Goal: Task Accomplishment & Management: Manage account settings

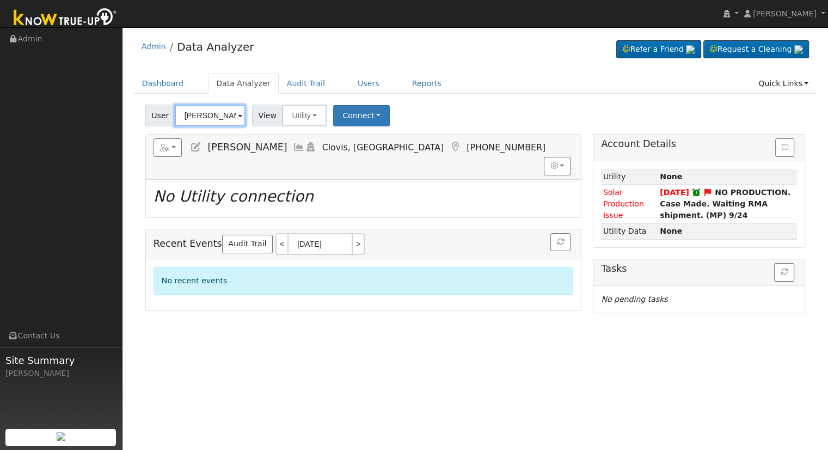
click at [233, 118] on input "[PERSON_NAME]" at bounding box center [210, 116] width 71 height 22
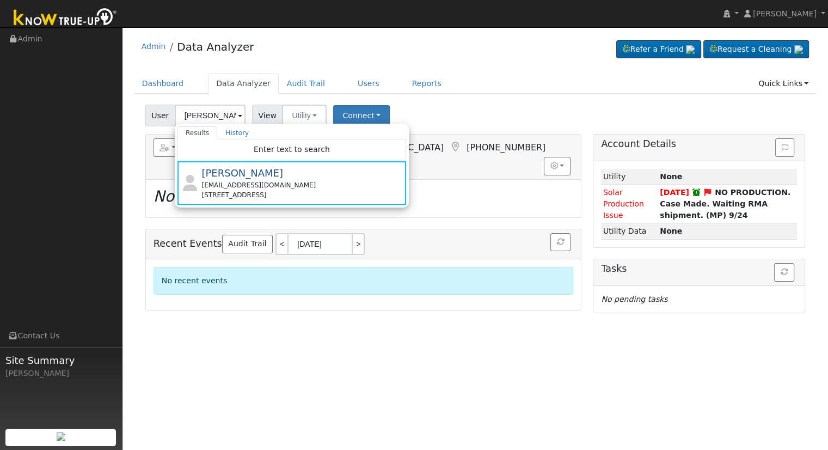
click at [524, 113] on div "User Michael Murphy Results History Enter text to search Michael Murphy mtwhtne…" at bounding box center [475, 114] width 664 height 26
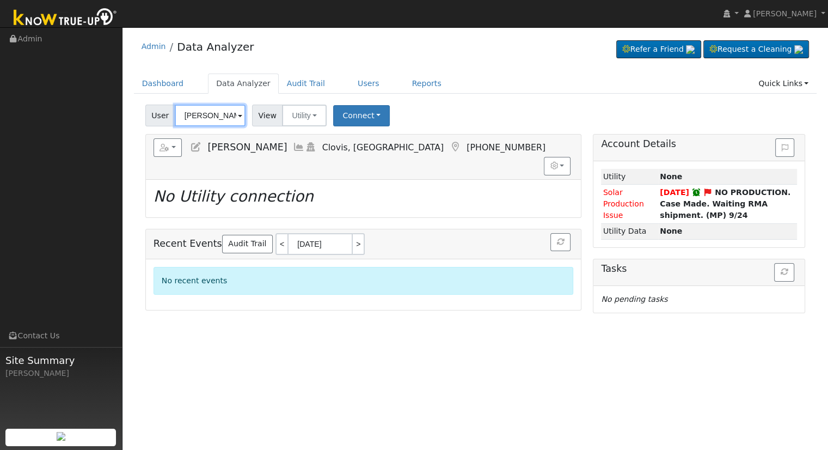
click at [199, 109] on input "[PERSON_NAME]" at bounding box center [210, 116] width 71 height 22
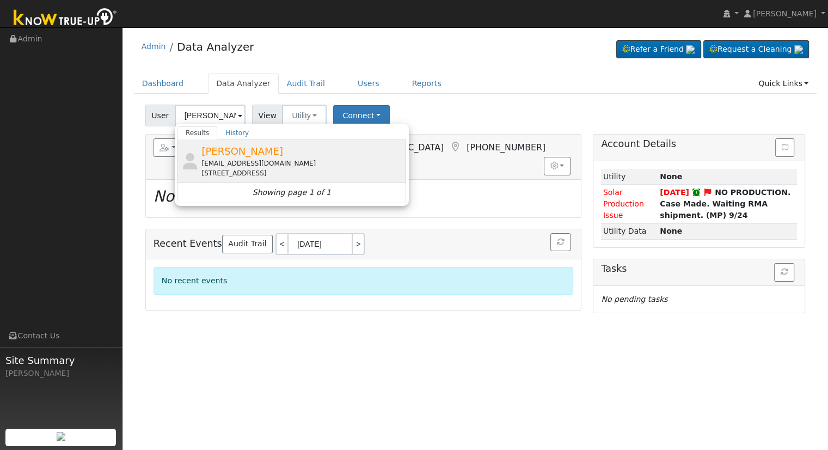
click at [275, 160] on div "selbor16@yahoo.com" at bounding box center [302, 163] width 202 height 10
type input "Christopher Robles"
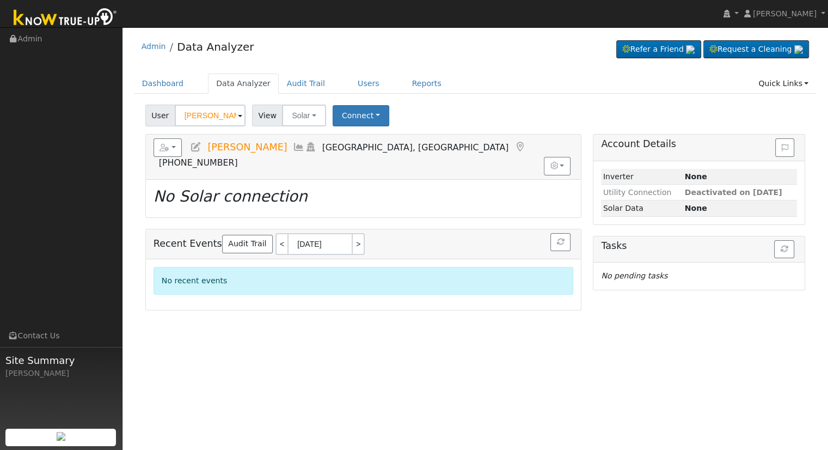
click at [200, 145] on icon at bounding box center [196, 147] width 12 height 10
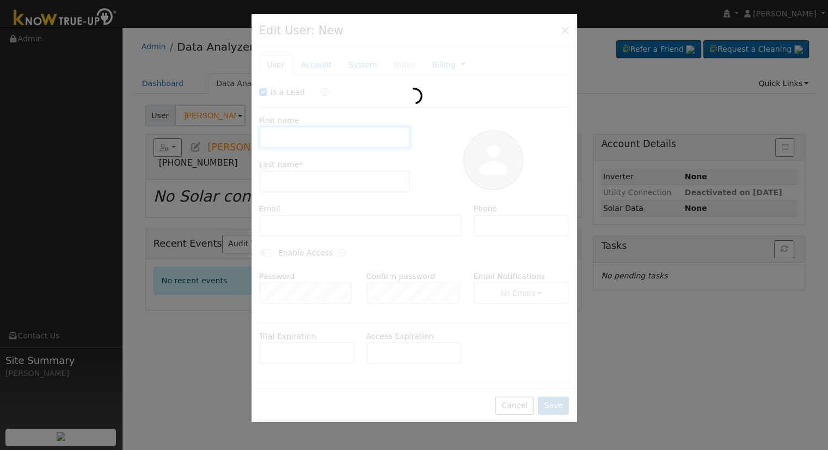
checkbox input "true"
type input "Christopher"
type input "Robles"
type input "selbor16@yahoo.com"
type input "810-333-2921"
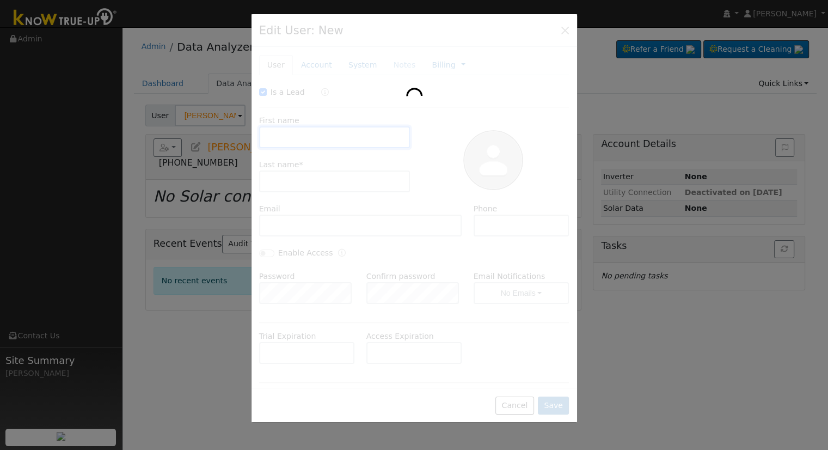
checkbox input "false"
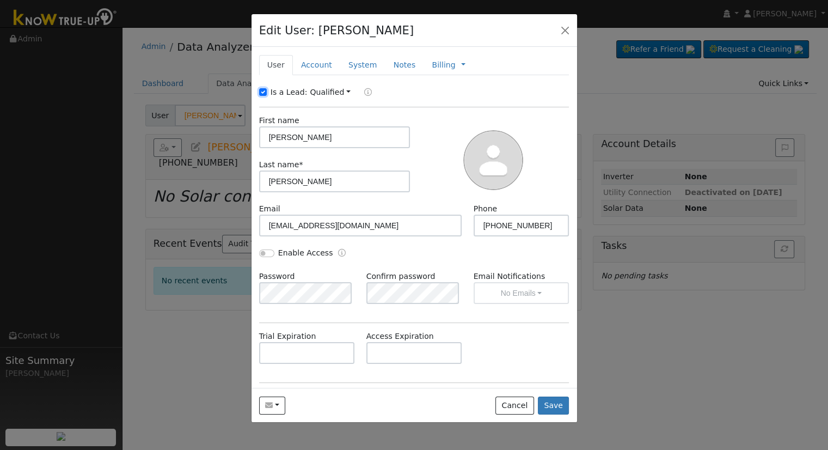
click at [262, 94] on input "Is a Lead:" at bounding box center [263, 92] width 8 height 8
checkbox input "false"
click at [362, 234] on input "selbor16@yahoo.com" at bounding box center [360, 226] width 203 height 22
drag, startPoint x: 417, startPoint y: 229, endPoint x: 245, endPoint y: 222, distance: 171.6
click at [245, 222] on div "Edit User: Christopher Robles Default Account Default Account 6090 East Alta Av…" at bounding box center [414, 225] width 828 height 450
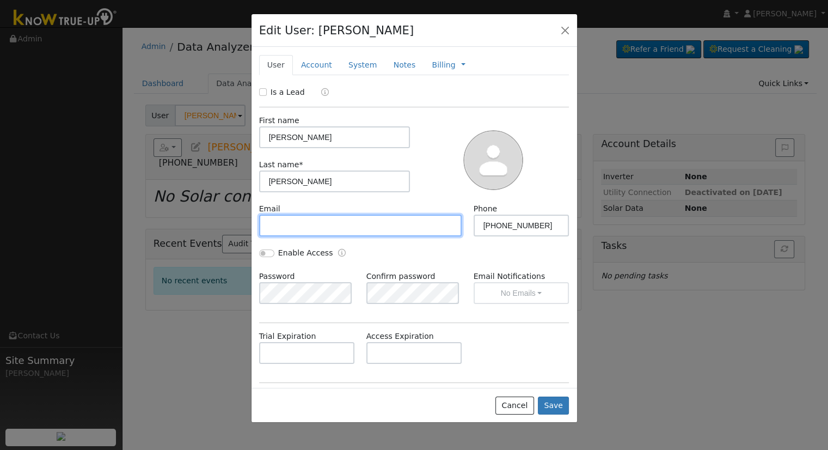
click at [331, 223] on input "text" at bounding box center [360, 226] width 203 height 22
paste input "chrisjr.robles@gmail.com"
type input "chrisjr.robles@gmail.com"
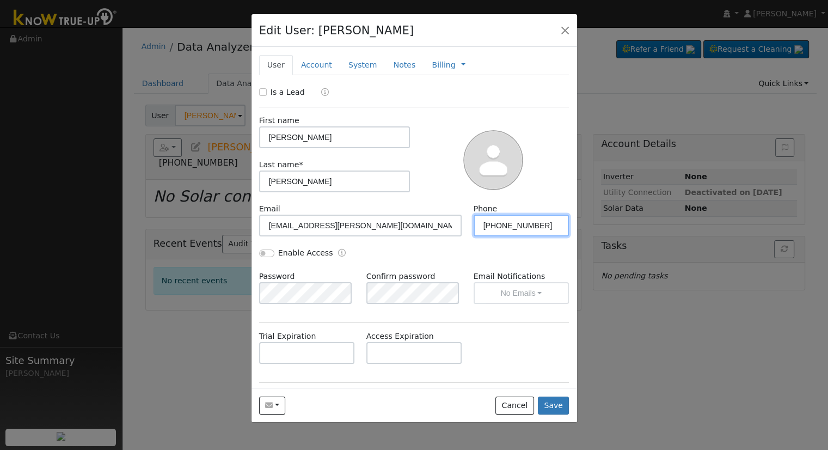
click at [536, 229] on input "810-333-2921" at bounding box center [522, 226] width 96 height 22
paste input "(559) 755-9530"
type input "(559) 755-9530"
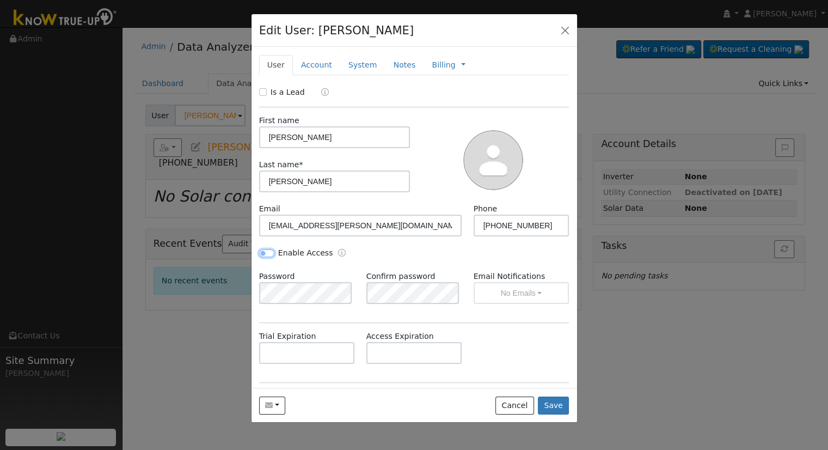
click at [264, 252] on input "Enable Access" at bounding box center [266, 253] width 15 height 8
click at [497, 290] on button "No Emails" at bounding box center [522, 293] width 96 height 22
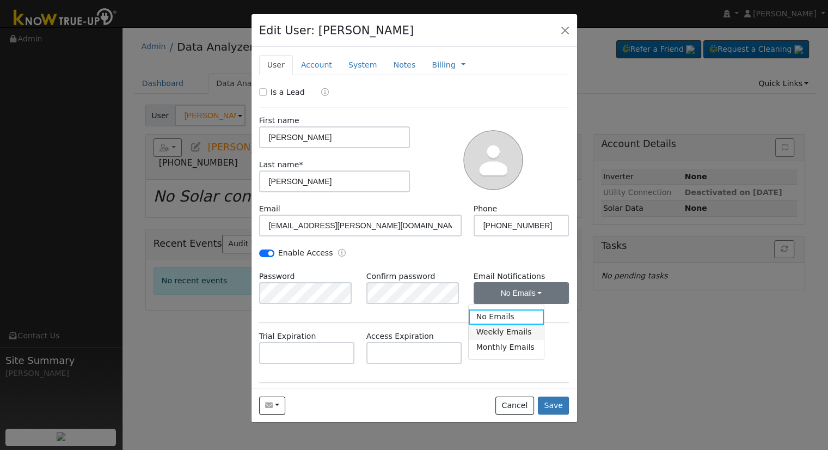
click at [497, 331] on link "Weekly Emails" at bounding box center [507, 331] width 76 height 15
click at [520, 298] on button "Weekly Emails" at bounding box center [522, 293] width 96 height 22
click at [516, 319] on link "No Emails" at bounding box center [507, 316] width 76 height 15
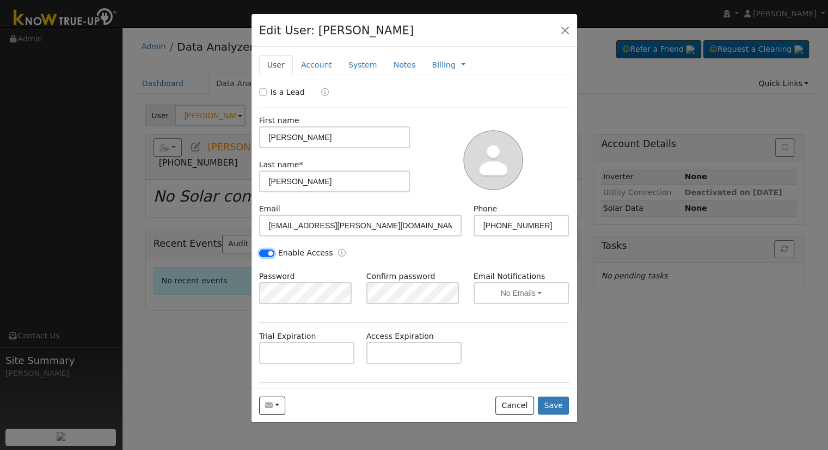
click at [272, 254] on input "Enable Access" at bounding box center [266, 253] width 15 height 8
checkbox input "false"
click at [323, 61] on link "Account" at bounding box center [316, 65] width 47 height 20
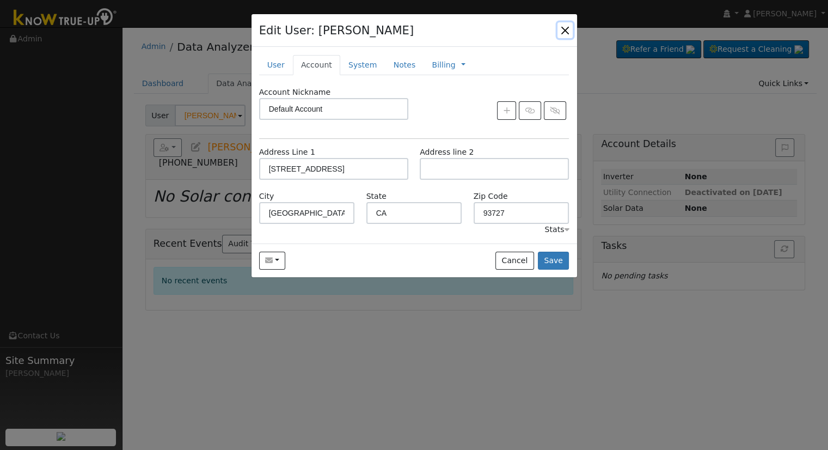
click at [567, 31] on button "button" at bounding box center [565, 29] width 15 height 15
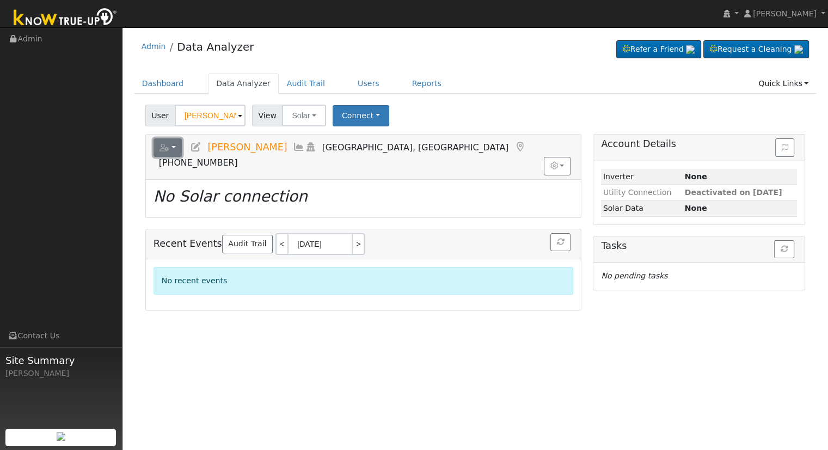
click at [169, 143] on button "button" at bounding box center [168, 147] width 29 height 19
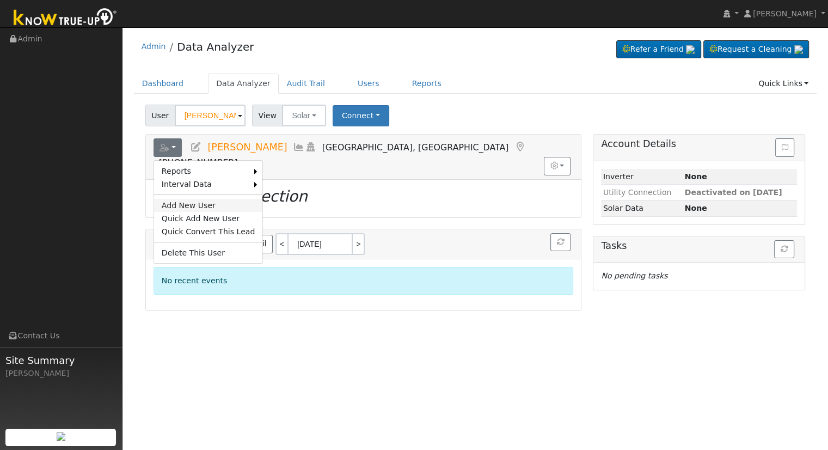
click at [198, 207] on link "Add New User" at bounding box center [208, 205] width 109 height 13
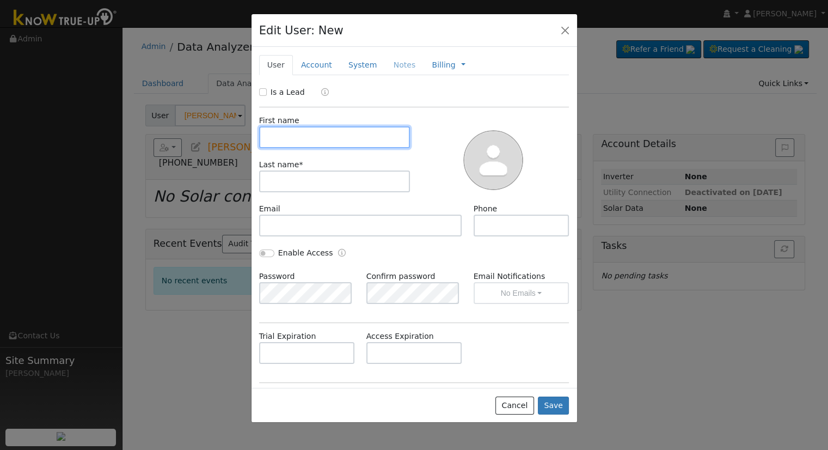
click at [290, 140] on input "text" at bounding box center [334, 137] width 151 height 22
paste input "(559) 755-9530"
type input "(559) 755-9530"
drag, startPoint x: 331, startPoint y: 138, endPoint x: 258, endPoint y: 136, distance: 73.5
click at [258, 136] on div "First name (559) 755-9530" at bounding box center [334, 131] width 163 height 33
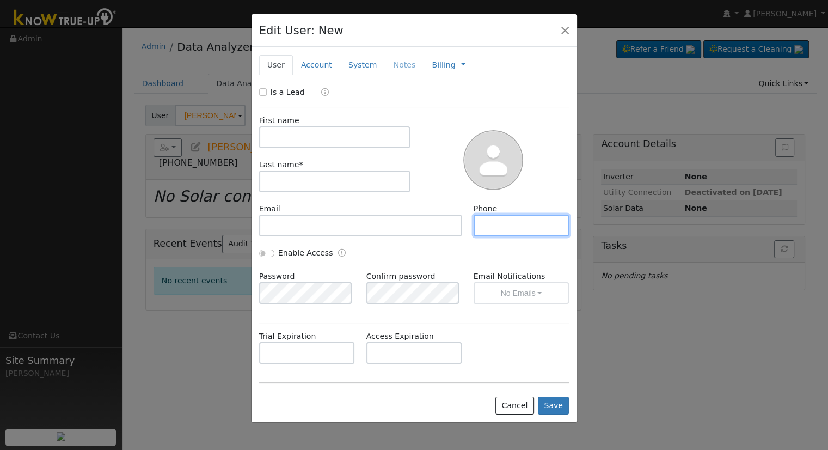
click at [525, 230] on input "text" at bounding box center [522, 226] width 96 height 22
paste input "(559) 755-9530"
type input "(559) 755-9530"
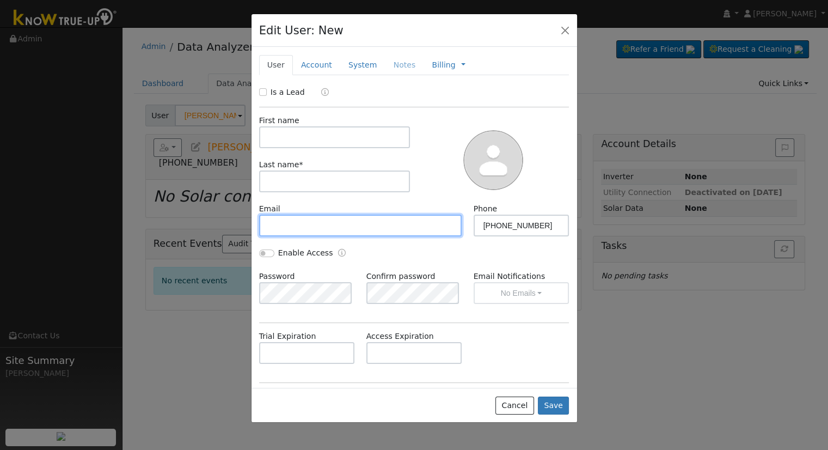
click at [283, 219] on input "text" at bounding box center [360, 226] width 203 height 22
click at [341, 223] on input "text" at bounding box center [360, 226] width 203 height 22
paste input "chrisjr.robles@gmail.com"
type input "chrisjr.robles@gmail.com"
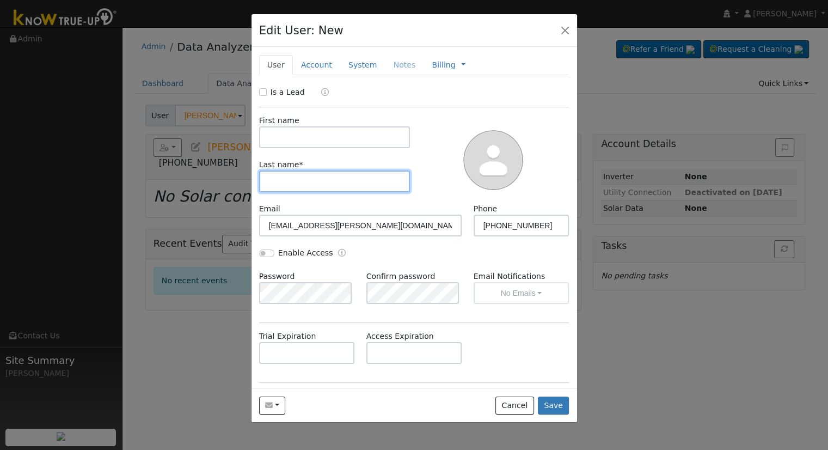
click at [281, 180] on input "text" at bounding box center [334, 181] width 151 height 22
click at [293, 178] on input "text" at bounding box center [334, 181] width 151 height 22
paste input "Robles"
type input "Robles"
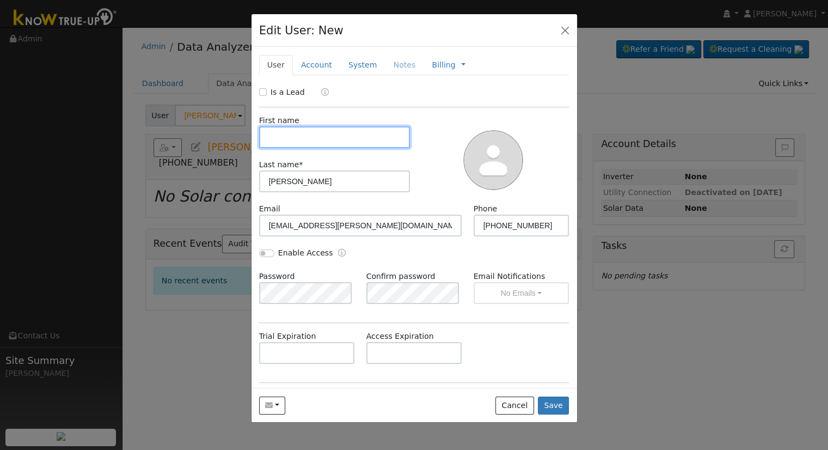
click at [287, 137] on input "text" at bounding box center [334, 137] width 151 height 22
click at [307, 138] on input "text" at bounding box center [334, 137] width 151 height 22
paste input "Chris"
type input "Chris"
click at [262, 255] on input "Enable Access" at bounding box center [266, 253] width 15 height 8
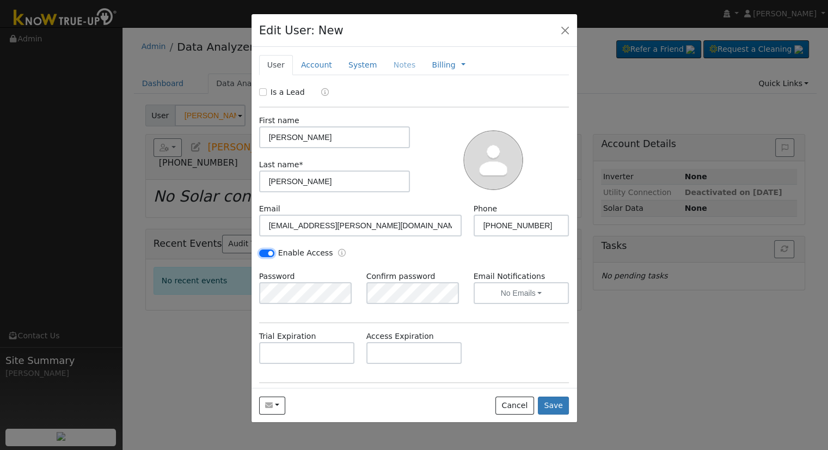
click at [266, 255] on input "Enable Access" at bounding box center [266, 253] width 15 height 8
checkbox input "false"
click at [494, 295] on div "Email Notifications No Emails No Emails Weekly Emails Monthly Emails" at bounding box center [521, 287] width 107 height 33
click at [445, 338] on div "Access Expiration" at bounding box center [413, 346] width 107 height 33
click at [318, 62] on link "Account" at bounding box center [316, 65] width 47 height 20
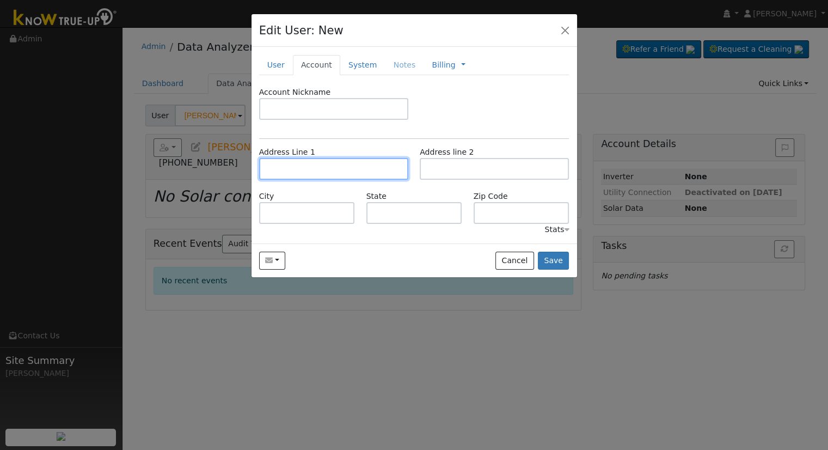
click at [302, 174] on input "text" at bounding box center [333, 169] width 149 height 22
paste input "310 Santa Bonita St"
click at [359, 166] on input "310 Santa Bonita St" at bounding box center [333, 169] width 149 height 22
drag, startPoint x: 359, startPoint y: 166, endPoint x: 327, endPoint y: 167, distance: 32.7
click at [327, 167] on input "310 Santa Bonita St" at bounding box center [333, 169] width 149 height 22
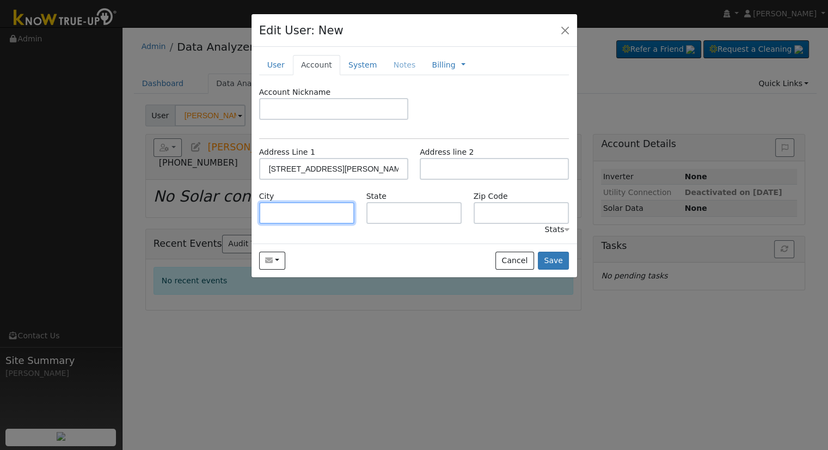
click at [319, 212] on input "text" at bounding box center [307, 213] width 96 height 22
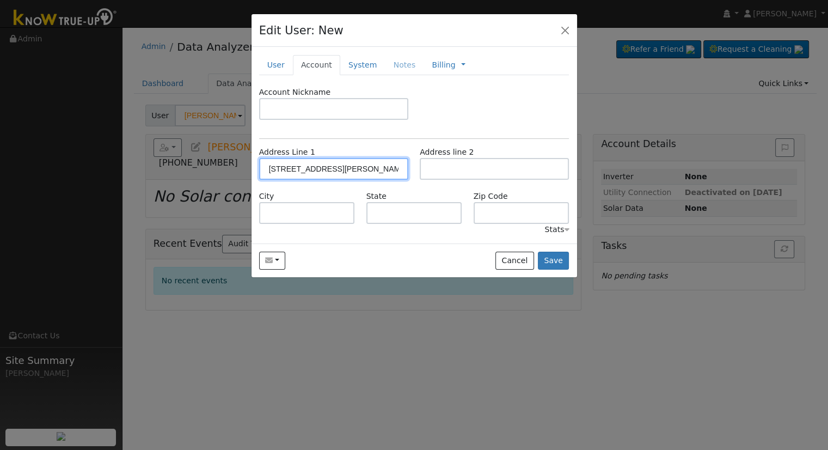
click at [348, 169] on input "[STREET_ADDRESS][PERSON_NAME]" at bounding box center [333, 169] width 149 height 22
type input "310 Santa Bonita St."
drag, startPoint x: 347, startPoint y: 170, endPoint x: 264, endPoint y: 168, distance: 82.8
click at [264, 168] on input "310 Santa Bonita St." at bounding box center [333, 169] width 149 height 22
paste input "[STREET_ADDRESS][PERSON_NAME]"
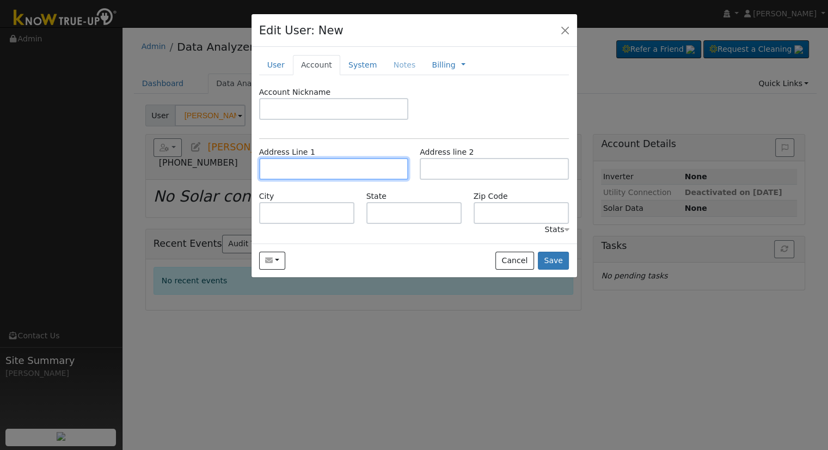
type input "[STREET_ADDRESS][PERSON_NAME]"
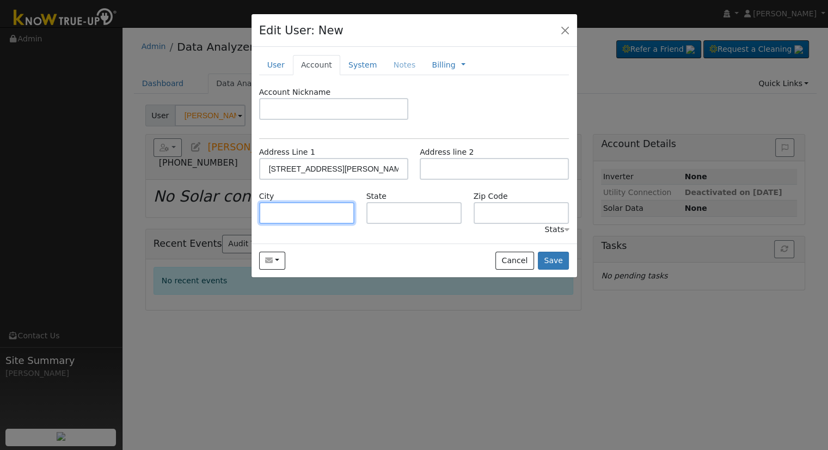
click at [305, 214] on input "text" at bounding box center [307, 213] width 96 height 22
click at [314, 214] on input "text" at bounding box center [307, 213] width 96 height 22
paste input "Madera"
type input "Madera"
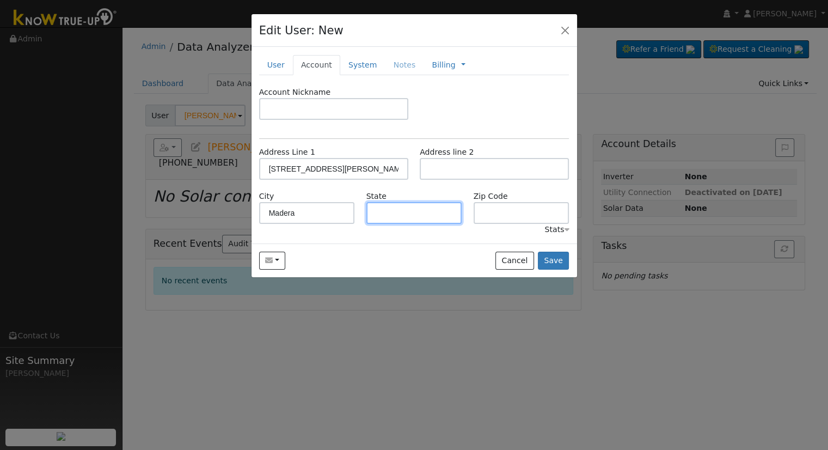
click at [421, 215] on input "text" at bounding box center [414, 213] width 96 height 22
type input "CA"
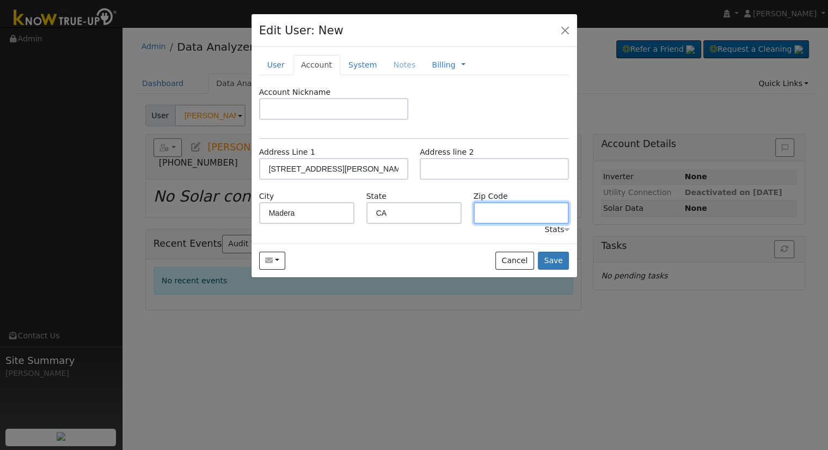
click at [512, 212] on input "text" at bounding box center [522, 213] width 96 height 22
click at [538, 216] on input "text" at bounding box center [522, 213] width 96 height 22
paste input "93637"
type input "93637"
click at [344, 64] on link "System" at bounding box center [362, 65] width 45 height 20
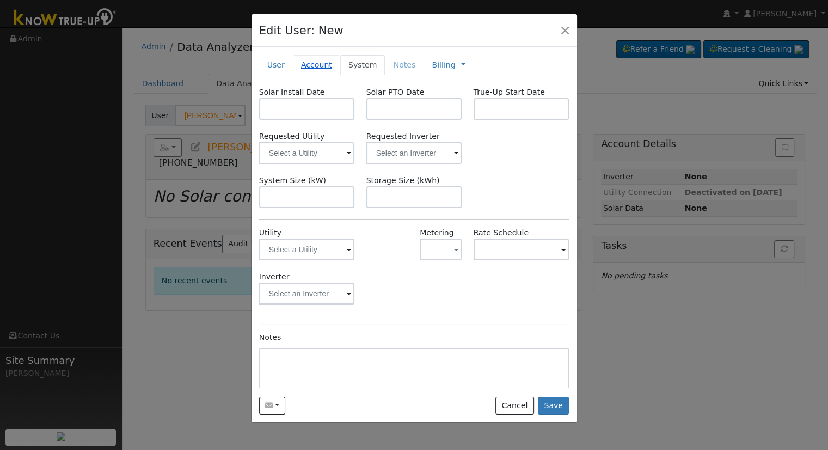
click at [317, 63] on link "Account" at bounding box center [316, 65] width 47 height 20
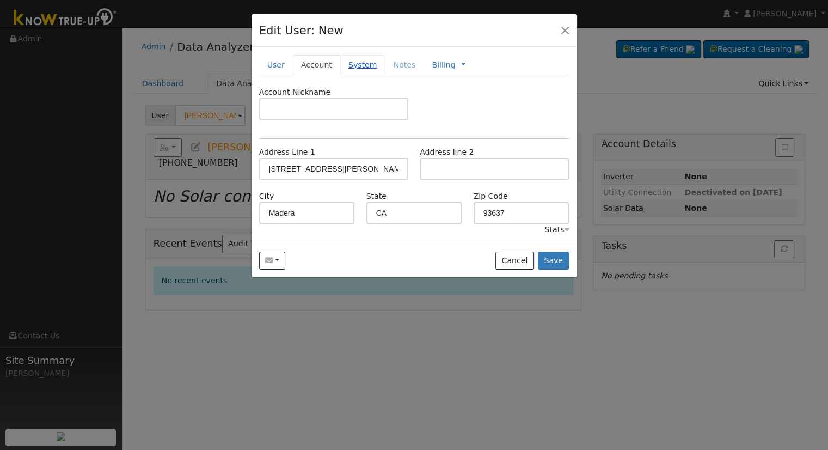
click at [347, 63] on link "System" at bounding box center [362, 65] width 45 height 20
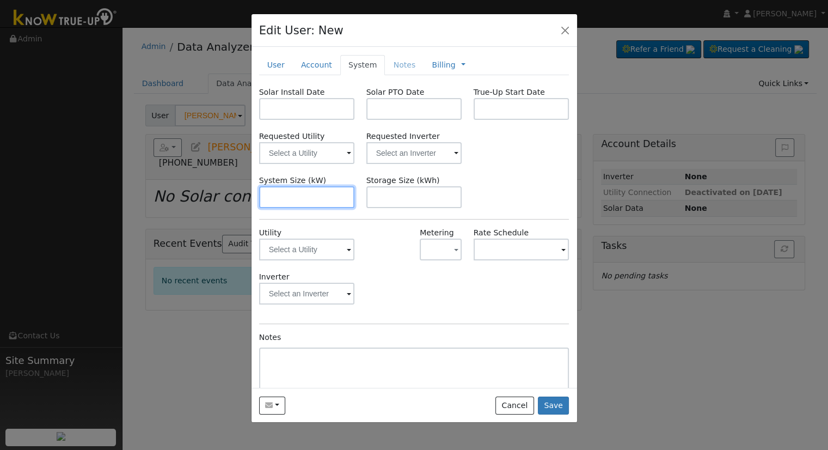
click at [323, 201] on input "text" at bounding box center [307, 197] width 96 height 22
paste input "6.970"
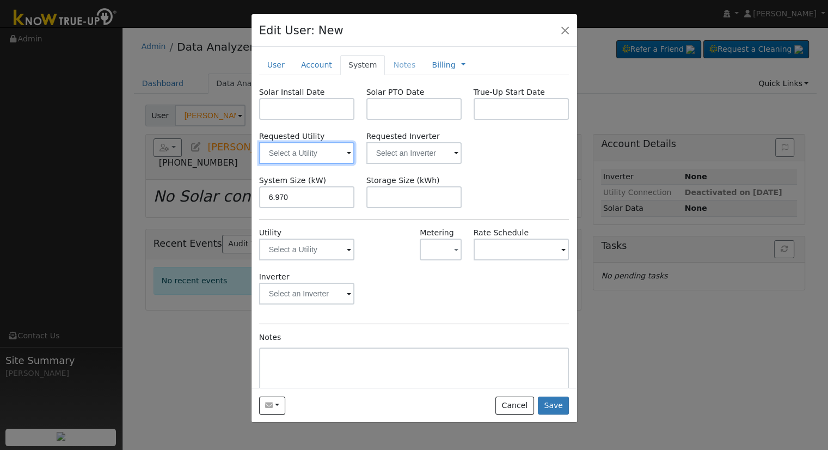
type input "7"
click at [292, 152] on input "text" at bounding box center [307, 153] width 96 height 22
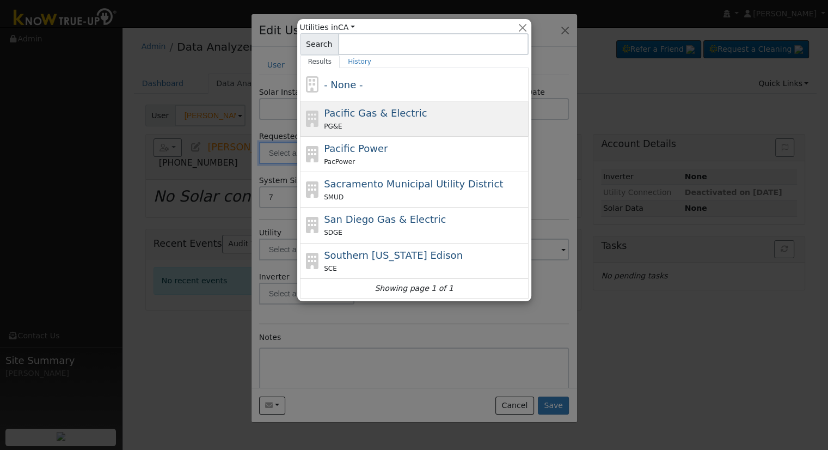
click at [381, 126] on div "PG&E" at bounding box center [425, 125] width 202 height 11
type input "Pacific Gas & Electric"
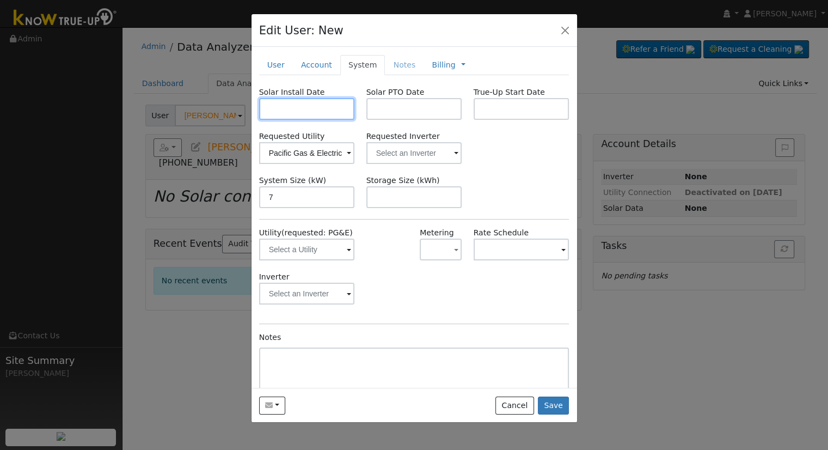
click at [314, 109] on input "text" at bounding box center [307, 109] width 96 height 22
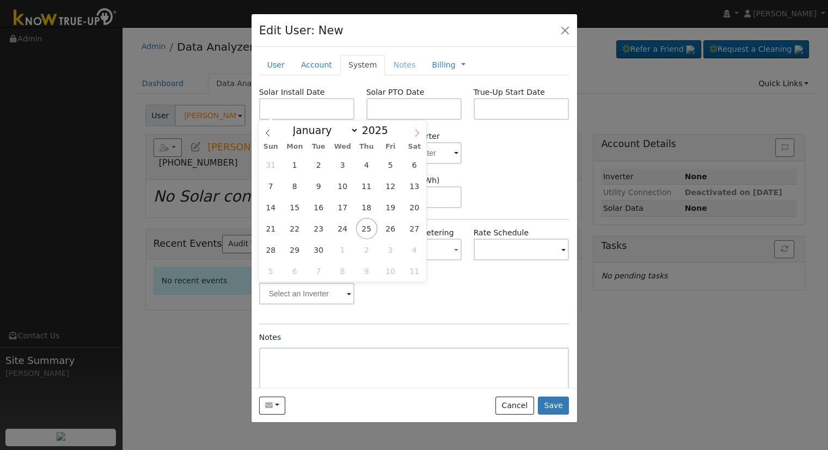
click at [410, 120] on span at bounding box center [417, 129] width 19 height 19
select select "9"
click at [416, 105] on input "text" at bounding box center [414, 109] width 96 height 22
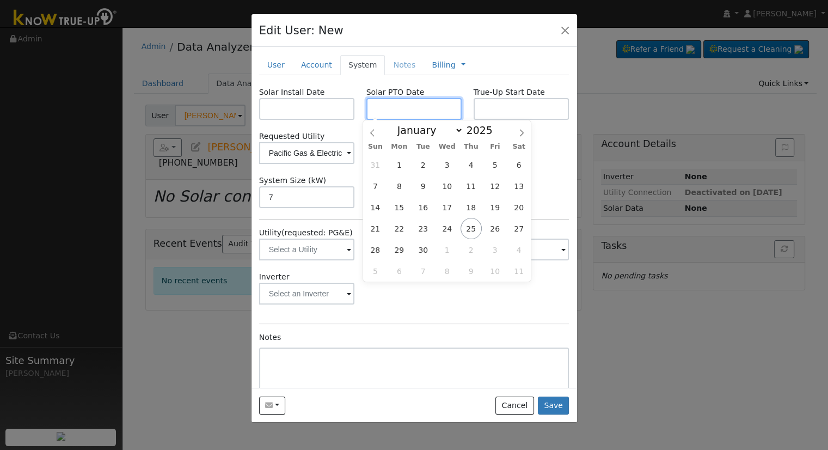
paste input "9/29/2025"
type input "[DATE]"
click at [279, 115] on input "text" at bounding box center [307, 109] width 96 height 22
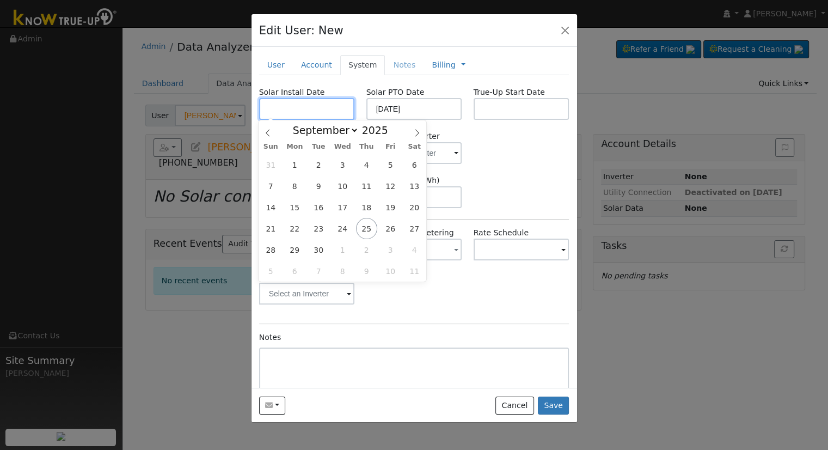
click at [298, 111] on input "text" at bounding box center [307, 109] width 96 height 22
paste input "8/20/2025"
type input "08/20/2025"
click at [503, 144] on div "Requested Utility Pacific Gas & Electric Requested Inverter" at bounding box center [414, 147] width 322 height 33
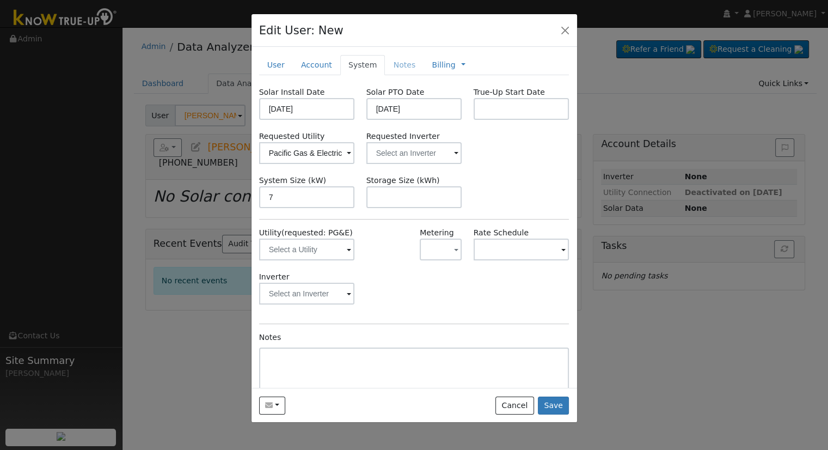
click at [404, 164] on div "Solar Install Date 08/20/2025 Solar PTO Date 09/29/2025 True-Up Start Date Requ…" at bounding box center [414, 258] width 310 height 342
click at [405, 155] on input "text" at bounding box center [414, 153] width 96 height 22
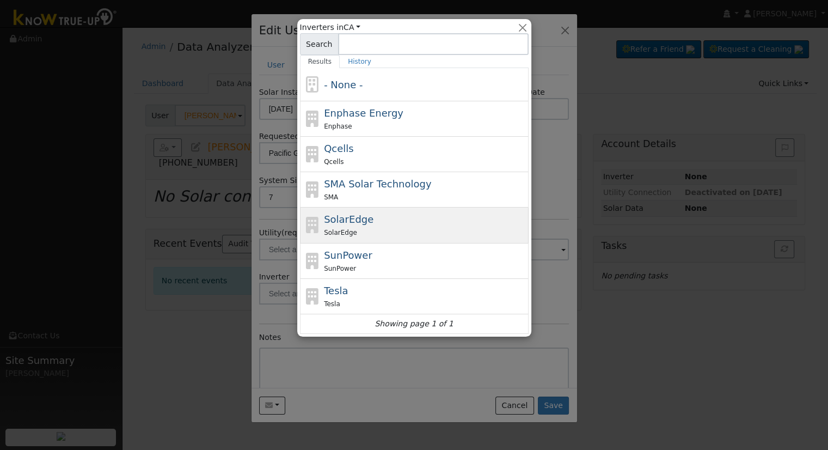
click at [383, 218] on div "SolarEdge SolarEdge" at bounding box center [425, 225] width 202 height 26
type input "SolarEdge"
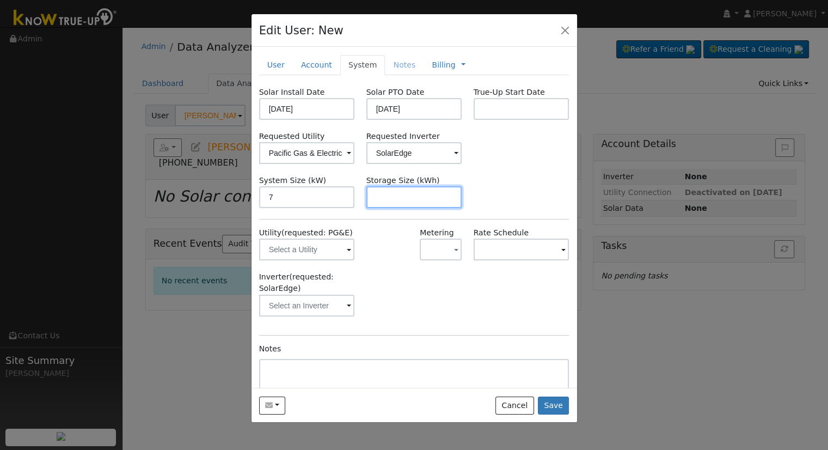
click at [391, 193] on input "text" at bounding box center [414, 197] width 96 height 22
click at [394, 190] on input "text" at bounding box center [414, 197] width 96 height 22
paste input "10.00"
type input "10"
click at [373, 237] on div at bounding box center [386, 249] width 53 height 44
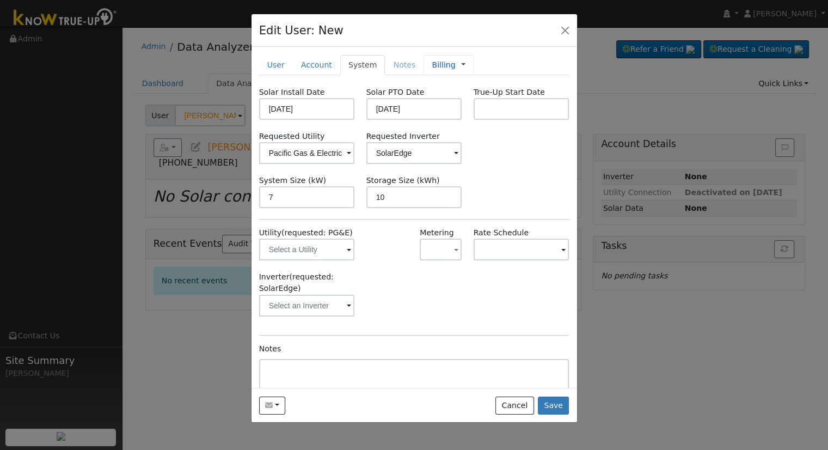
click at [461, 64] on link at bounding box center [463, 64] width 4 height 11
click at [470, 94] on link "Billing" at bounding box center [500, 99] width 76 height 15
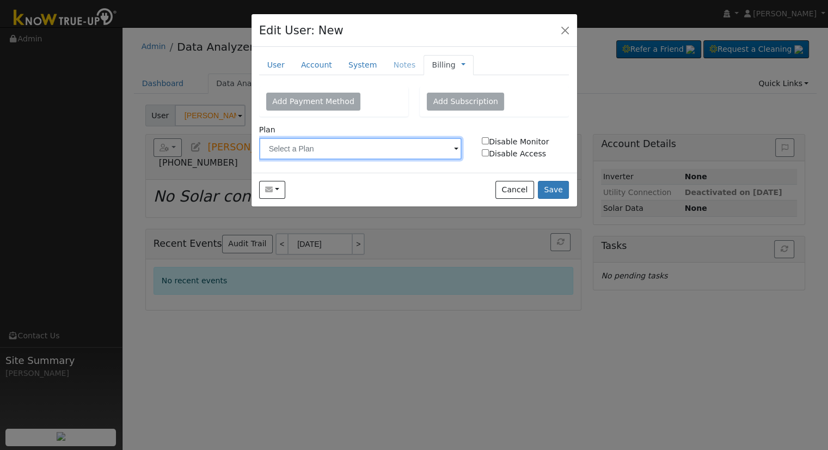
click at [332, 145] on input "text" at bounding box center [360, 149] width 203 height 22
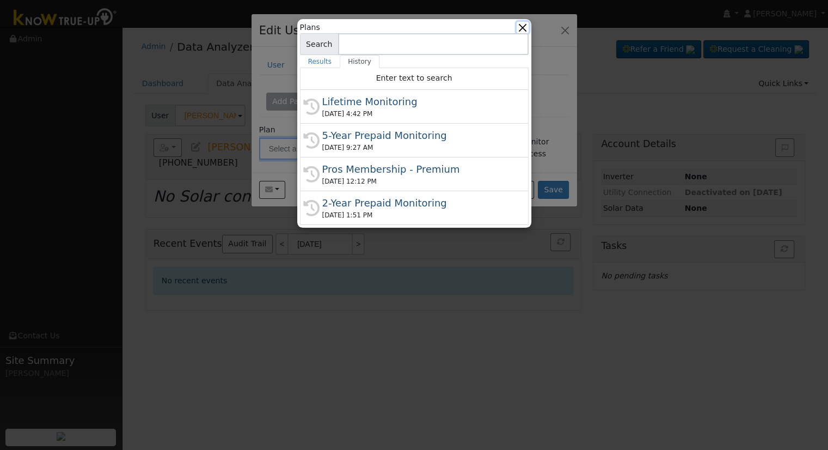
click at [520, 29] on button "button" at bounding box center [522, 27] width 11 height 11
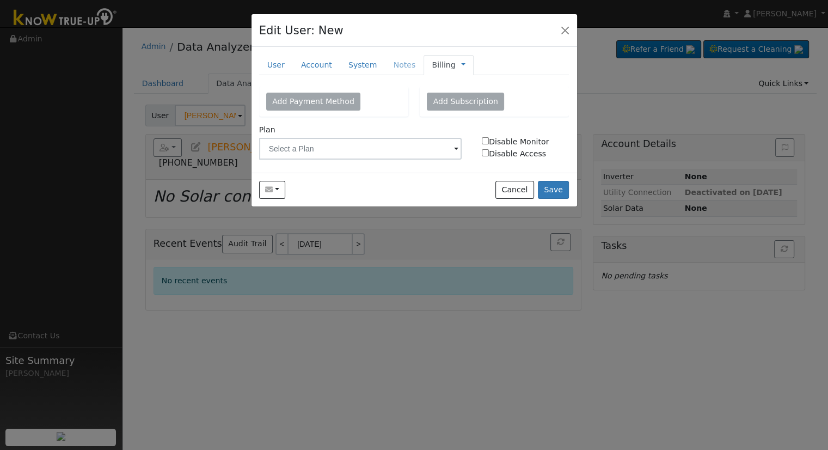
click at [432, 65] on link "Billing" at bounding box center [443, 64] width 23 height 11
click at [479, 81] on link "Management" at bounding box center [500, 84] width 76 height 15
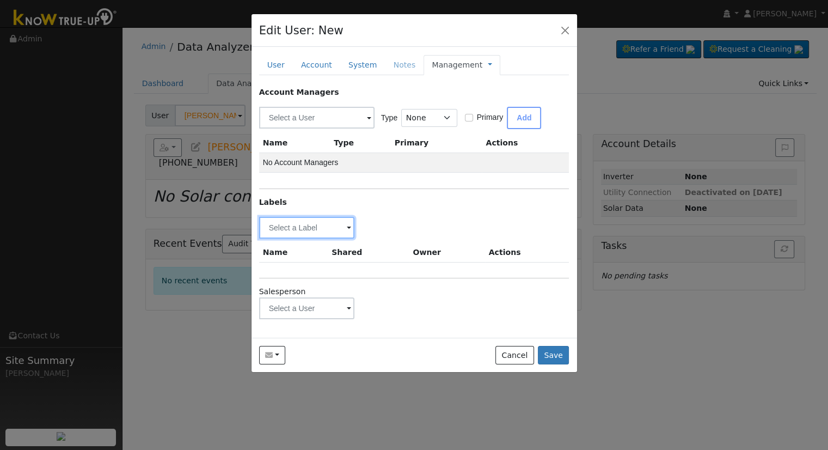
click at [323, 217] on input "text" at bounding box center [307, 228] width 96 height 22
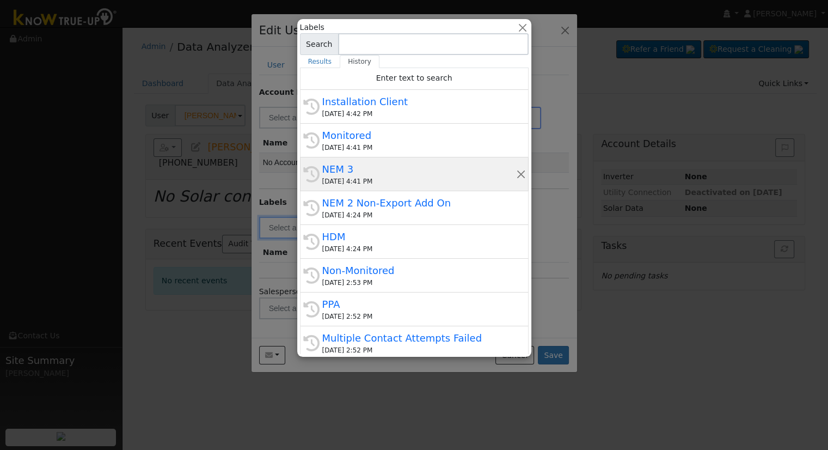
click at [359, 177] on div "09/25/2025 4:41 PM" at bounding box center [419, 181] width 194 height 10
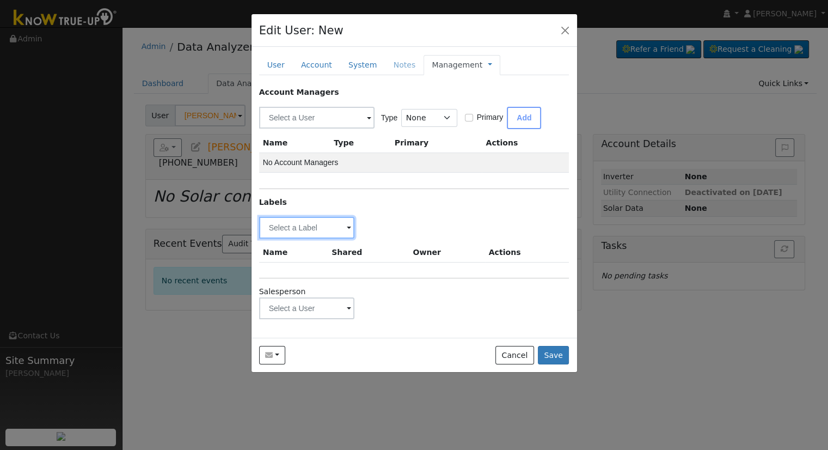
click at [314, 227] on input "text" at bounding box center [307, 228] width 96 height 22
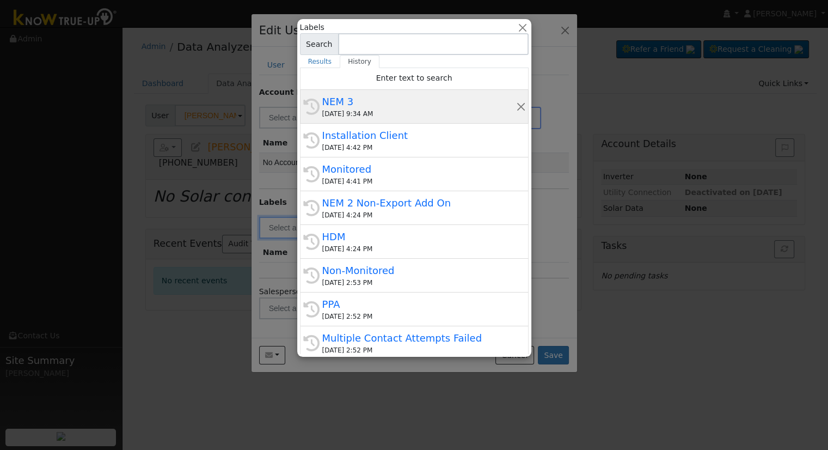
click at [354, 106] on div "NEM 3" at bounding box center [419, 101] width 194 height 15
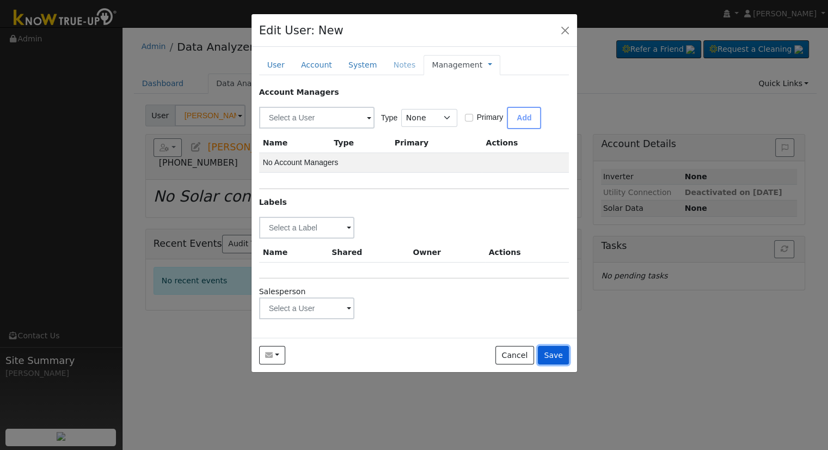
drag, startPoint x: 548, startPoint y: 357, endPoint x: 548, endPoint y: 351, distance: 6.0
click at [549, 356] on button "Save" at bounding box center [554, 355] width 32 height 19
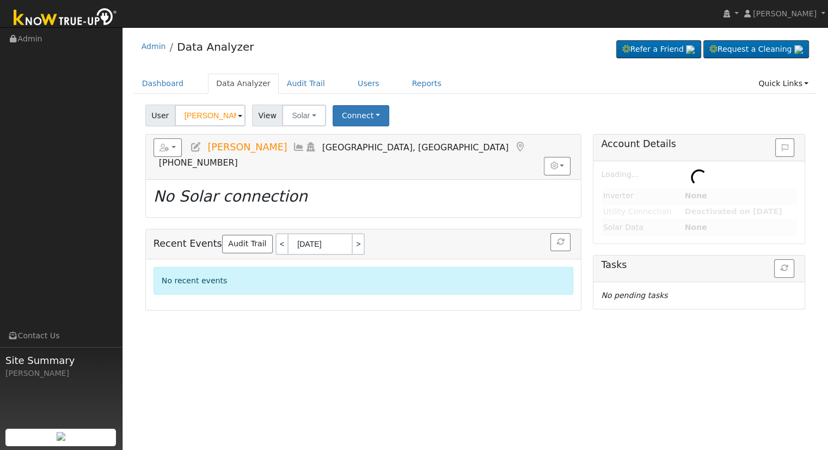
type input "Chris Robles"
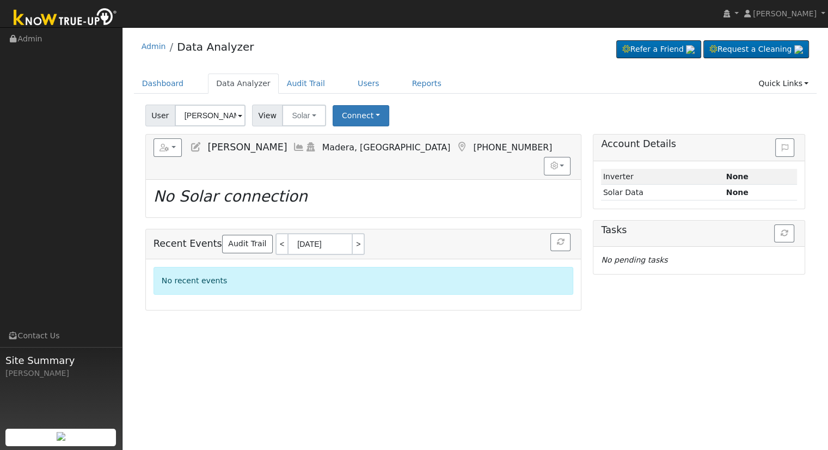
click at [192, 146] on icon at bounding box center [196, 147] width 12 height 10
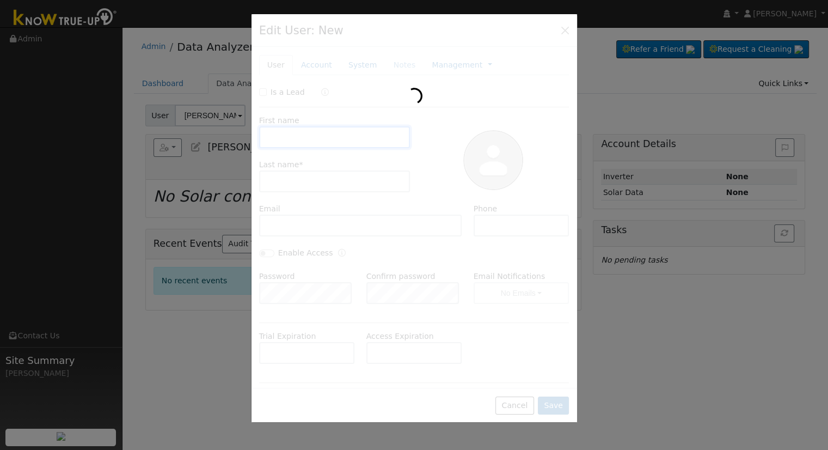
type input "Chris"
type input "Robles"
type input "chrisjr.robles@gmail.com"
type input "(559) 755-9530"
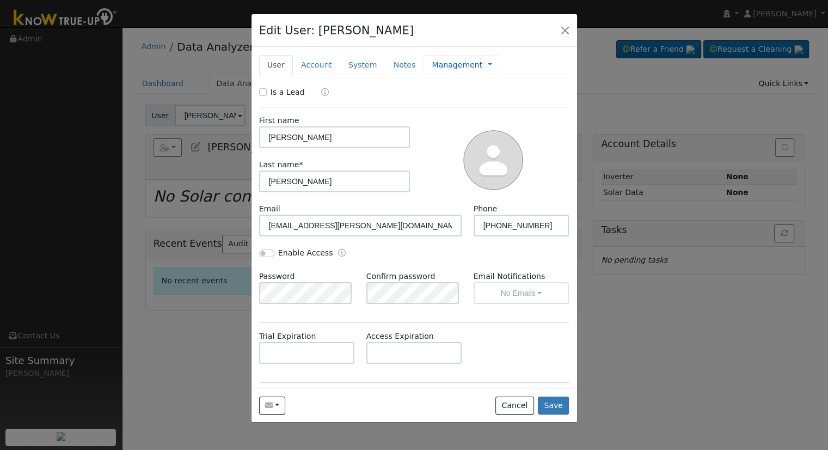
click at [443, 62] on link "Management" at bounding box center [457, 64] width 51 height 11
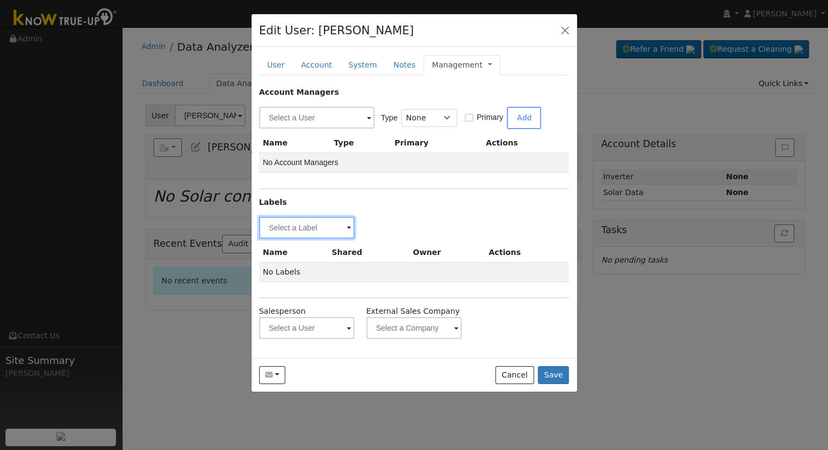
click at [287, 234] on input "text" at bounding box center [307, 228] width 96 height 22
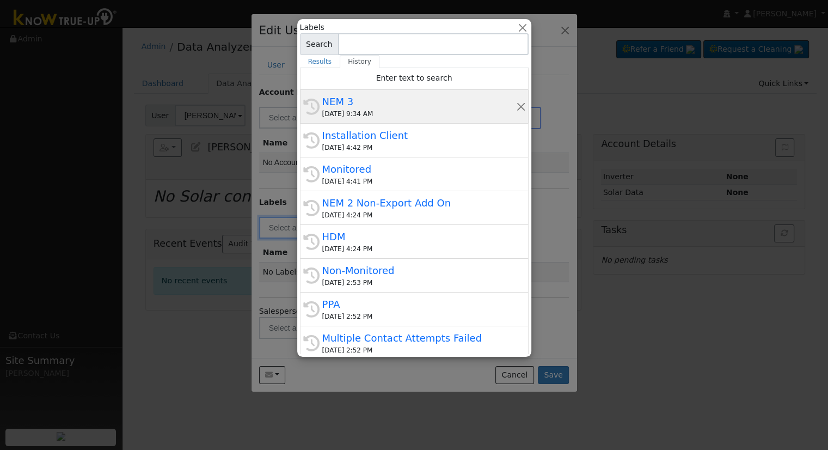
click at [348, 101] on div "NEM 3" at bounding box center [419, 101] width 194 height 15
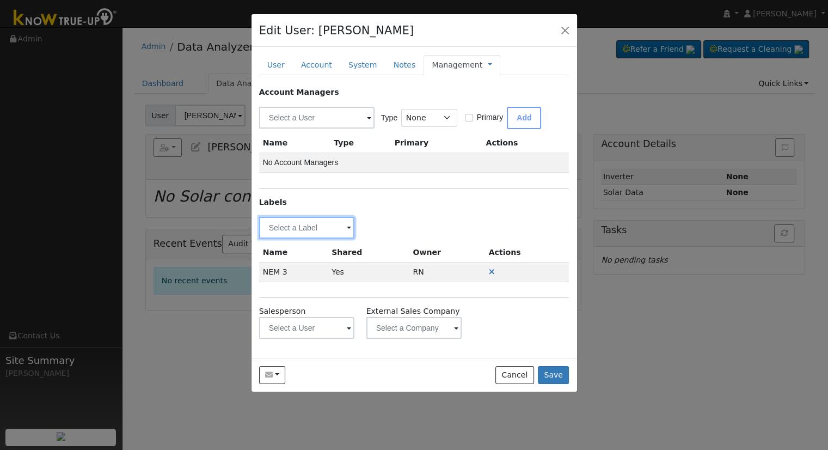
click at [289, 225] on input "text" at bounding box center [307, 228] width 96 height 22
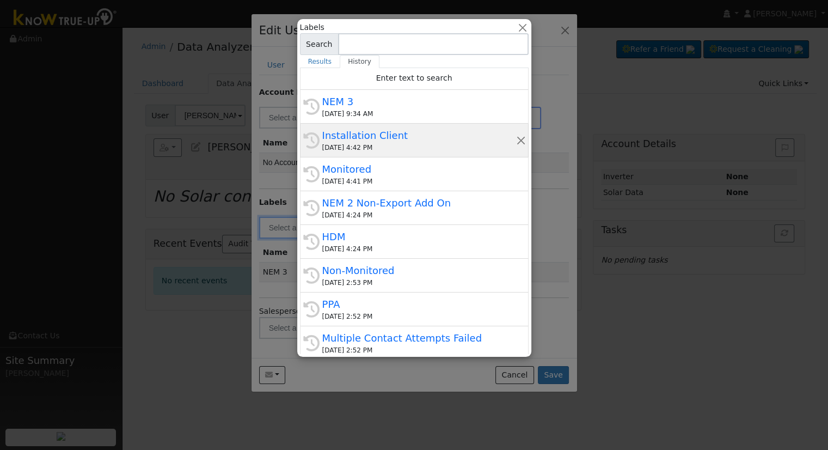
click at [350, 136] on div "Installation Client" at bounding box center [419, 135] width 194 height 15
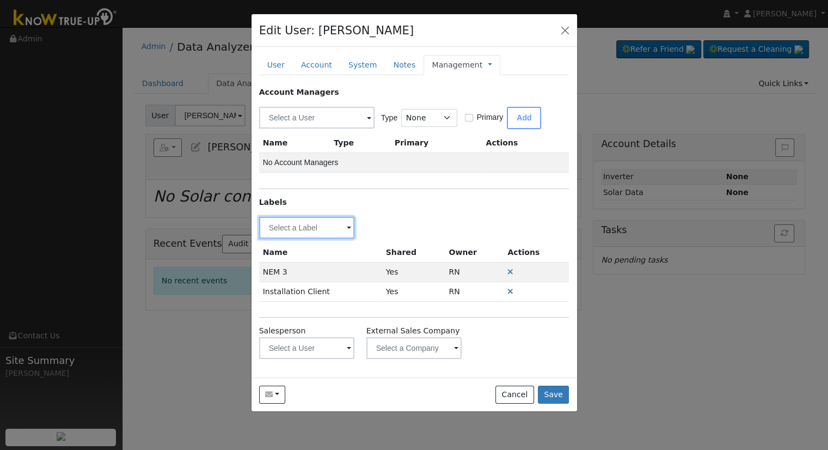
click at [283, 224] on input "text" at bounding box center [307, 228] width 96 height 22
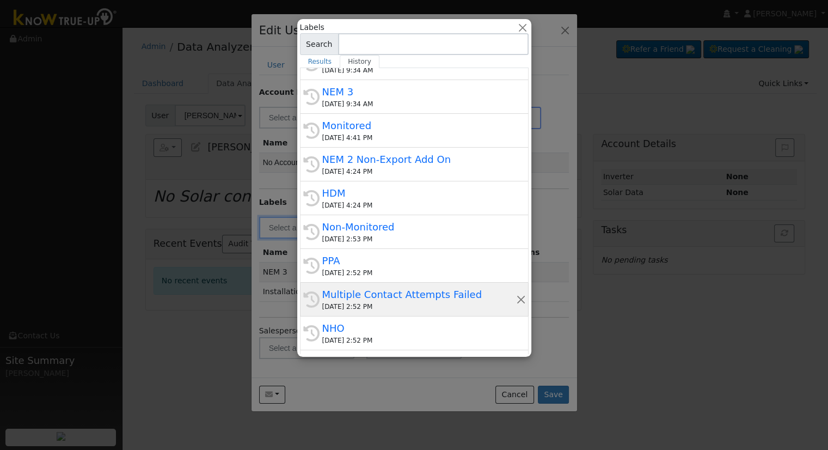
scroll to position [109, 0]
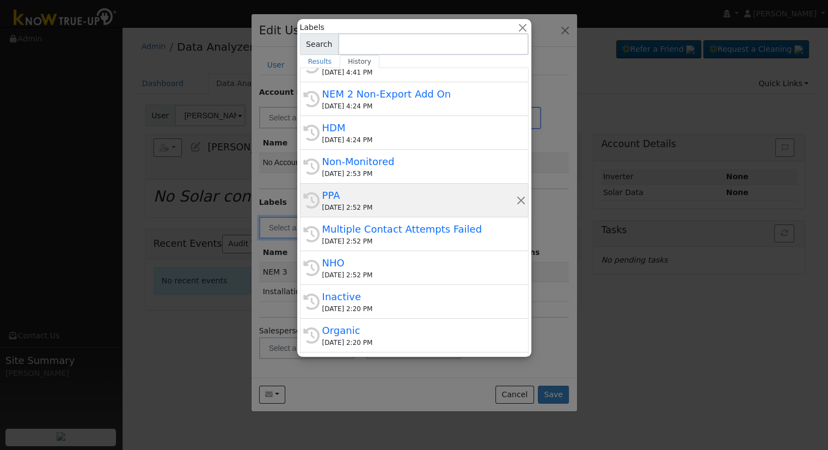
click at [371, 209] on div "09/25/2025 2:52 PM" at bounding box center [419, 208] width 194 height 10
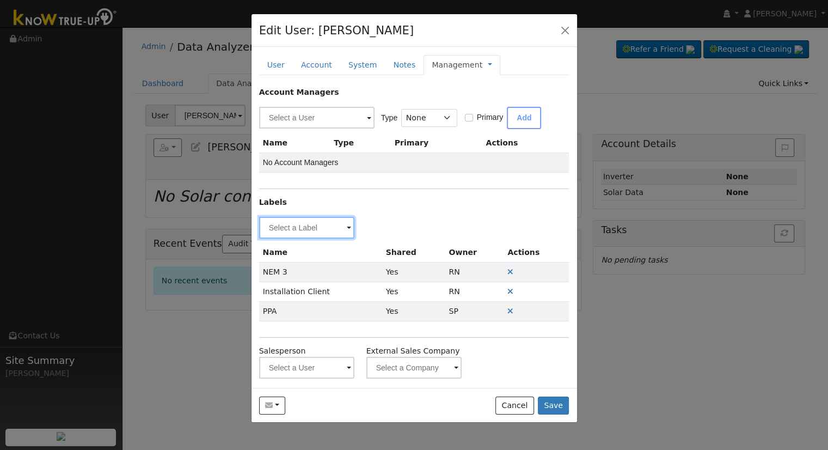
click at [315, 228] on input "text" at bounding box center [307, 228] width 96 height 22
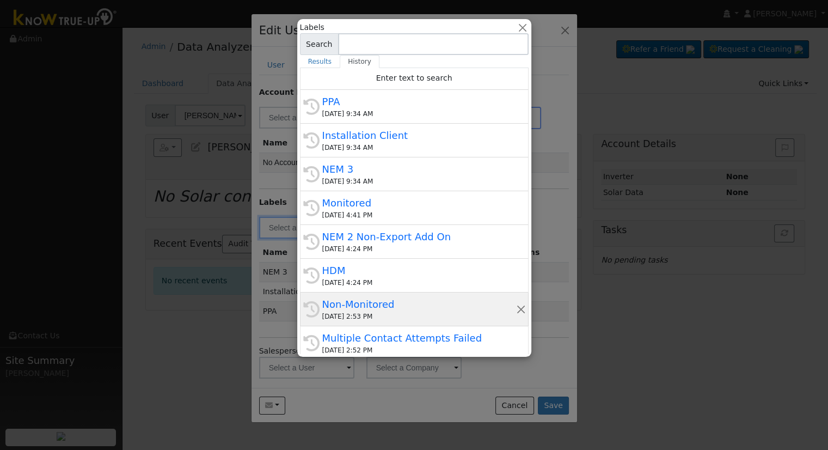
click at [390, 303] on div "Non-Monitored" at bounding box center [419, 304] width 194 height 15
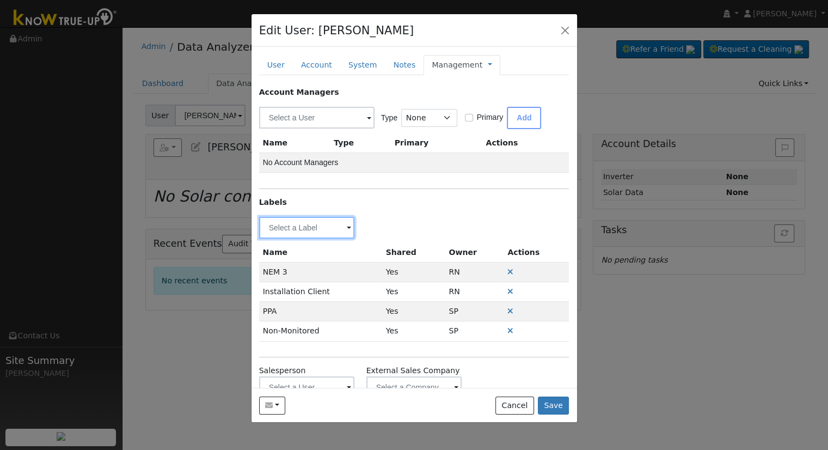
click at [320, 235] on input "text" at bounding box center [307, 228] width 96 height 22
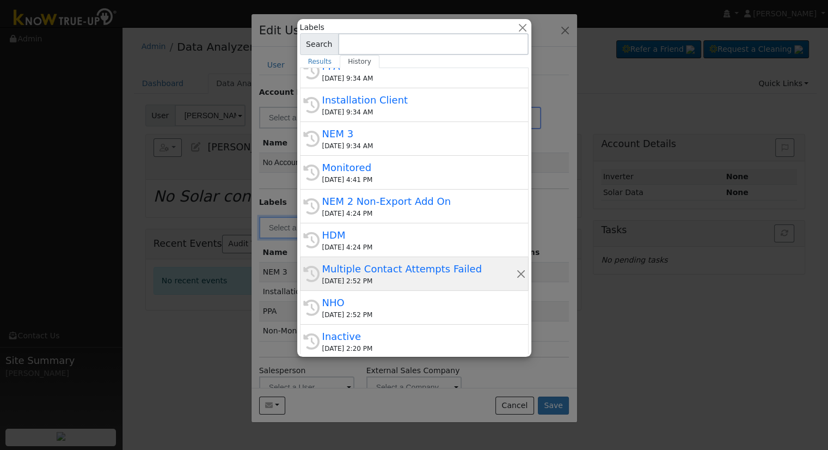
scroll to position [0, 0]
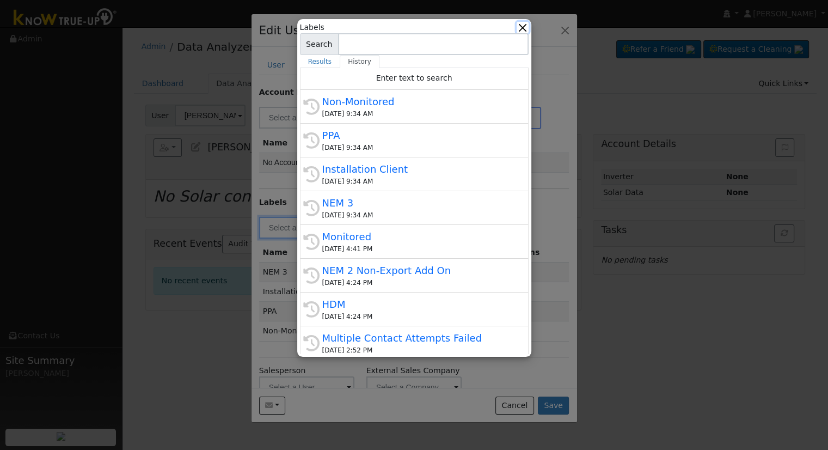
click at [525, 29] on button "button" at bounding box center [522, 27] width 11 height 11
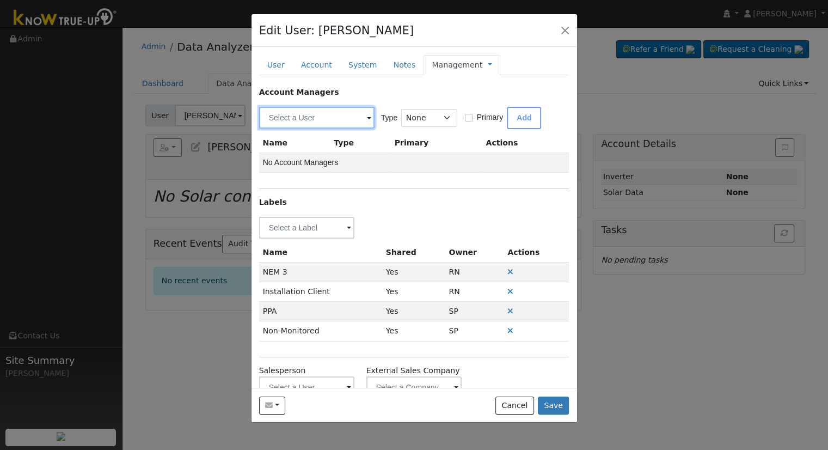
click at [341, 113] on input "text" at bounding box center [316, 118] width 115 height 22
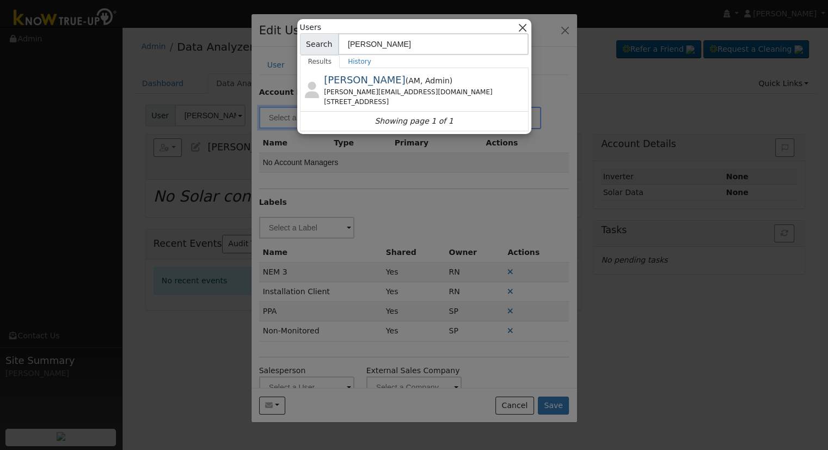
type input "Ian"
click at [520, 27] on button "button" at bounding box center [522, 27] width 11 height 11
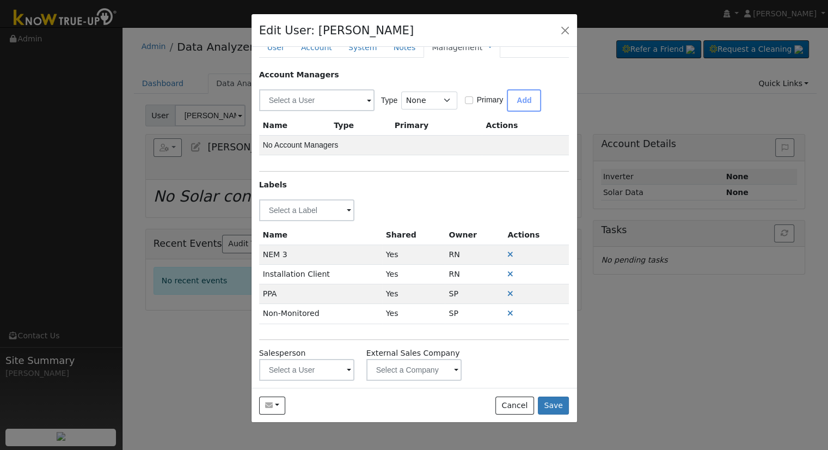
scroll to position [27, 0]
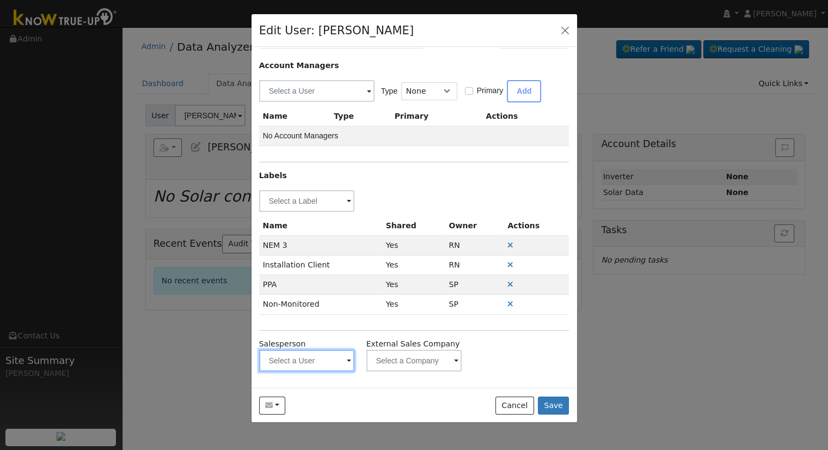
click at [298, 351] on input "text" at bounding box center [307, 361] width 96 height 22
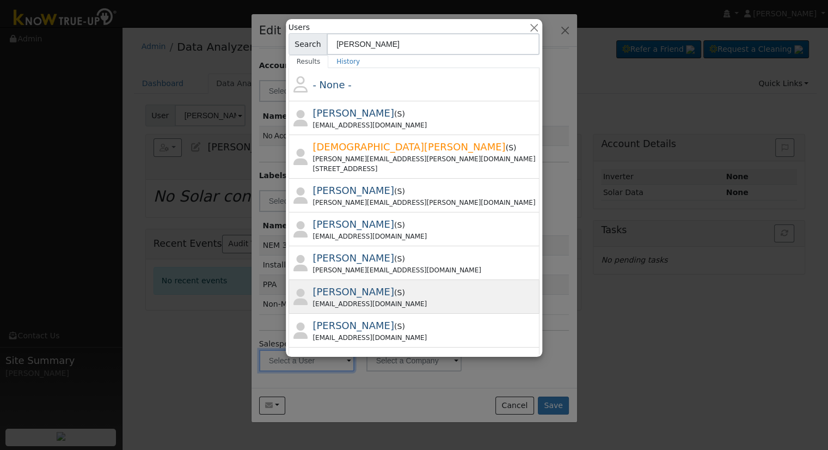
type input "Ian"
click at [386, 283] on div "Ian Mendenhall ( S ) workonlyian+smp@gmail.com" at bounding box center [415, 297] width 252 height 34
type input "Ian Mendenhall"
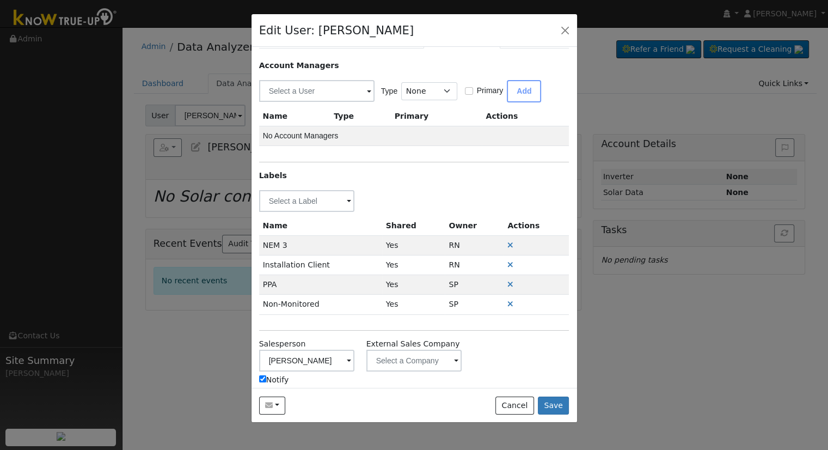
click at [261, 379] on input "Notify" at bounding box center [262, 378] width 7 height 7
checkbox input "false"
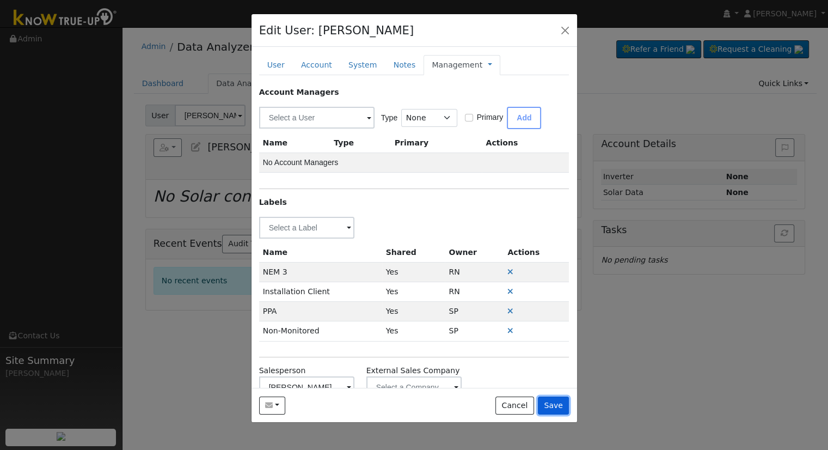
click at [565, 406] on button "Save" at bounding box center [554, 405] width 32 height 19
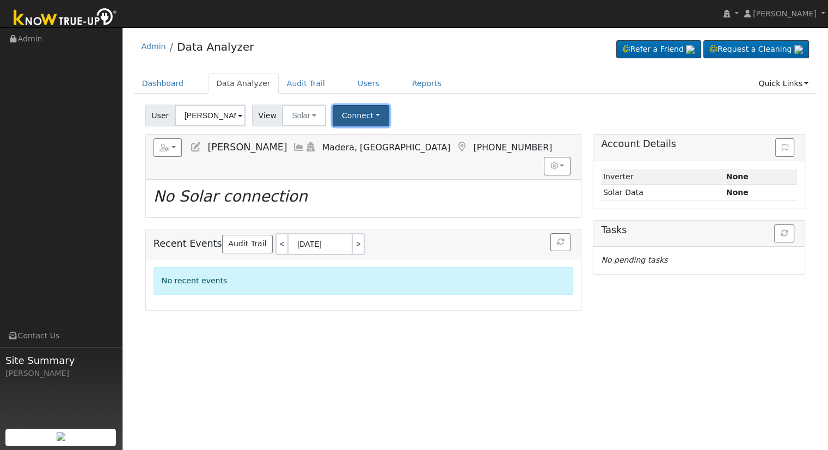
click at [339, 109] on button "Connect" at bounding box center [361, 115] width 57 height 21
click at [362, 130] on div "Select a Provider Quick Connect" at bounding box center [375, 150] width 86 height 47
click at [354, 137] on link "Select a Provider" at bounding box center [375, 139] width 85 height 15
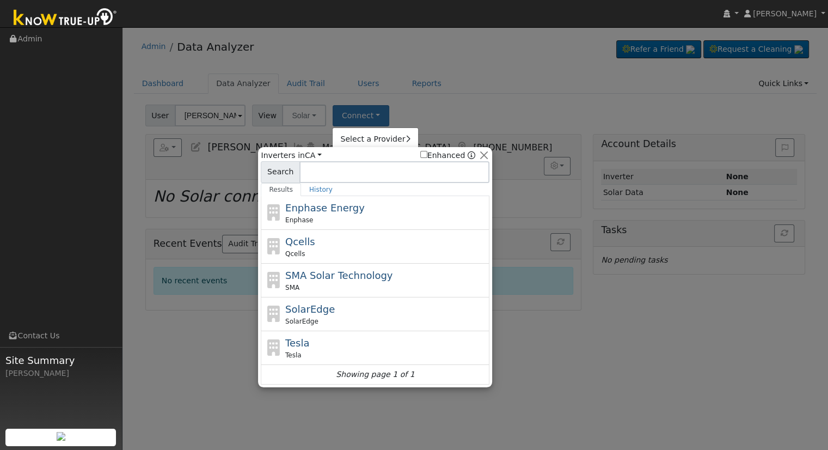
click at [309, 121] on div at bounding box center [414, 225] width 828 height 450
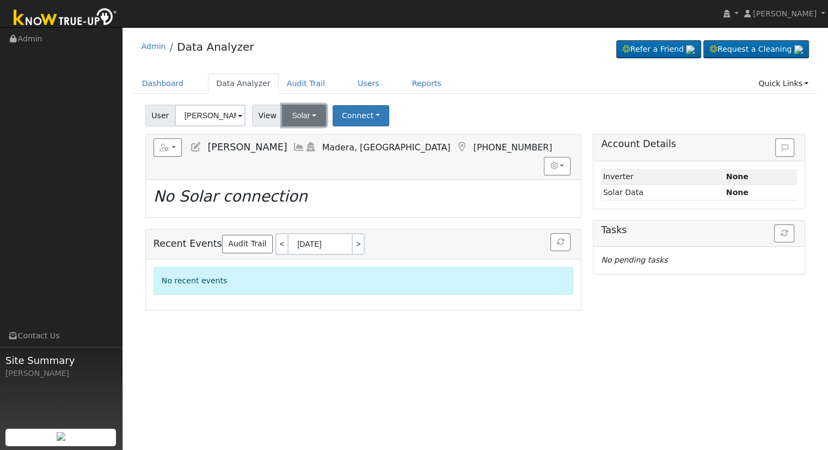
click at [300, 115] on button "Solar" at bounding box center [304, 116] width 44 height 22
click at [313, 138] on link "Utility" at bounding box center [318, 139] width 76 height 15
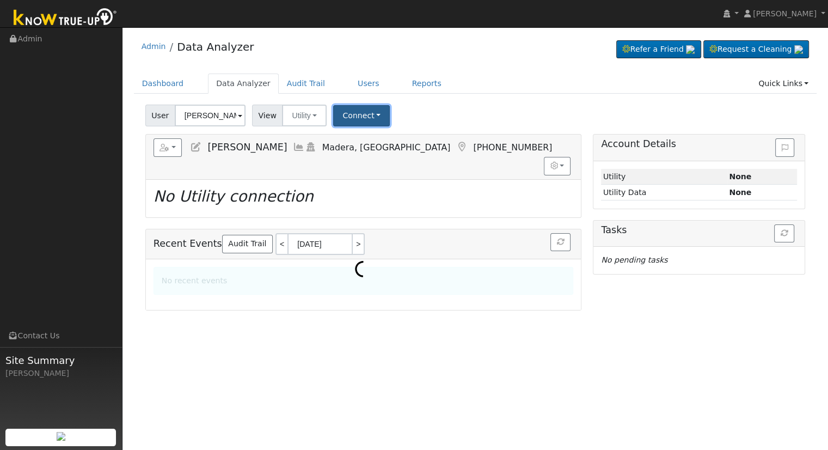
click at [357, 113] on button "Connect" at bounding box center [361, 115] width 57 height 21
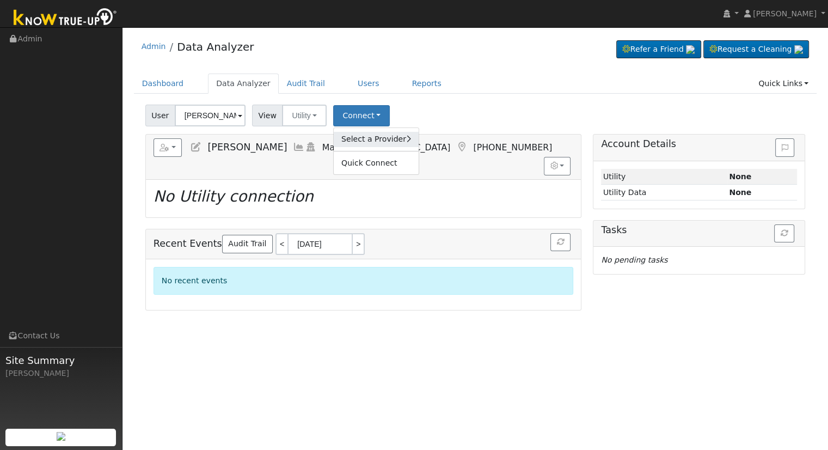
click at [368, 138] on link "Select a Provider" at bounding box center [376, 139] width 85 height 15
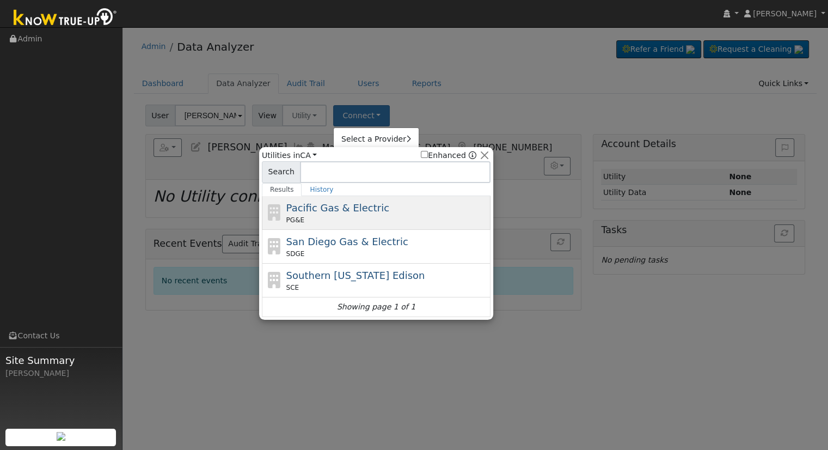
click at [331, 210] on span "Pacific Gas & Electric" at bounding box center [337, 207] width 103 height 11
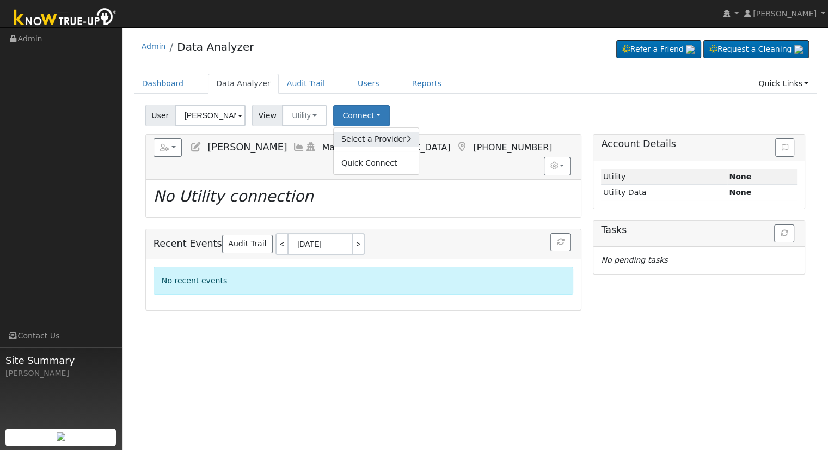
click at [370, 138] on link "Select a Provider" at bounding box center [376, 139] width 85 height 15
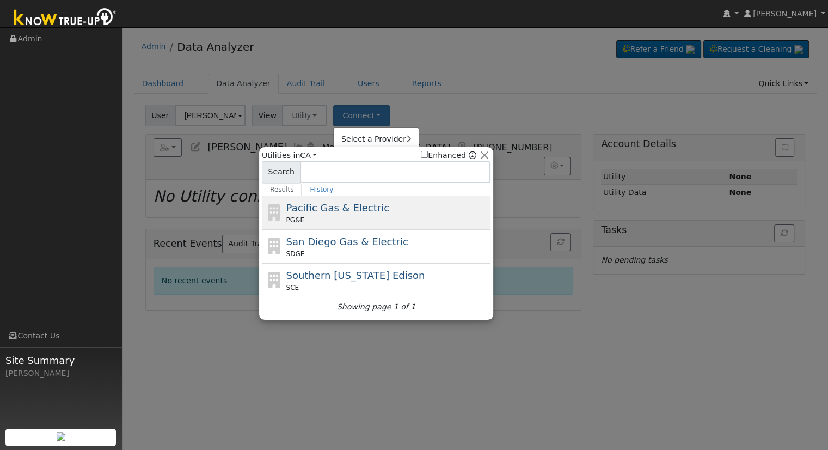
click at [343, 207] on span "Pacific Gas & Electric" at bounding box center [337, 207] width 103 height 11
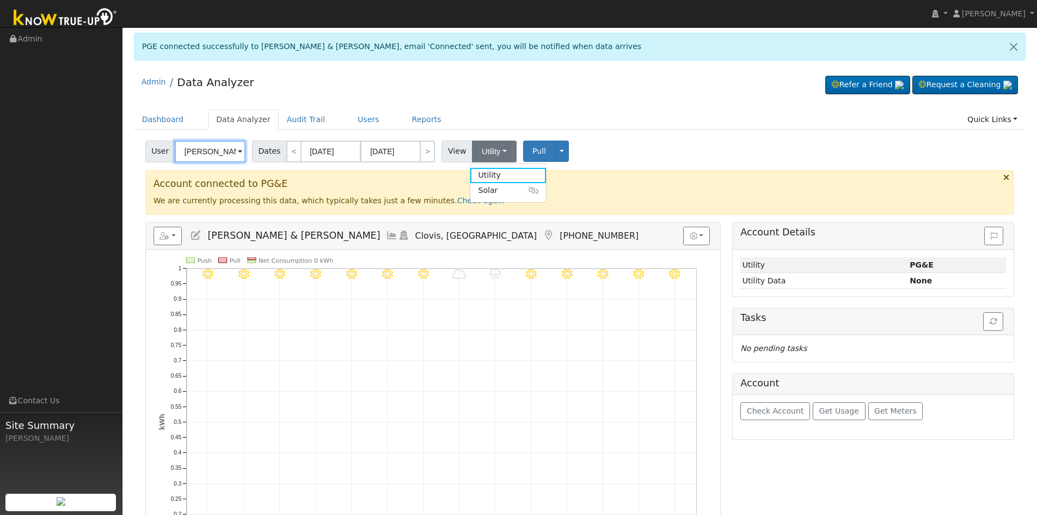
click at [204, 159] on input "[PERSON_NAME] & [PERSON_NAME]" at bounding box center [210, 151] width 71 height 22
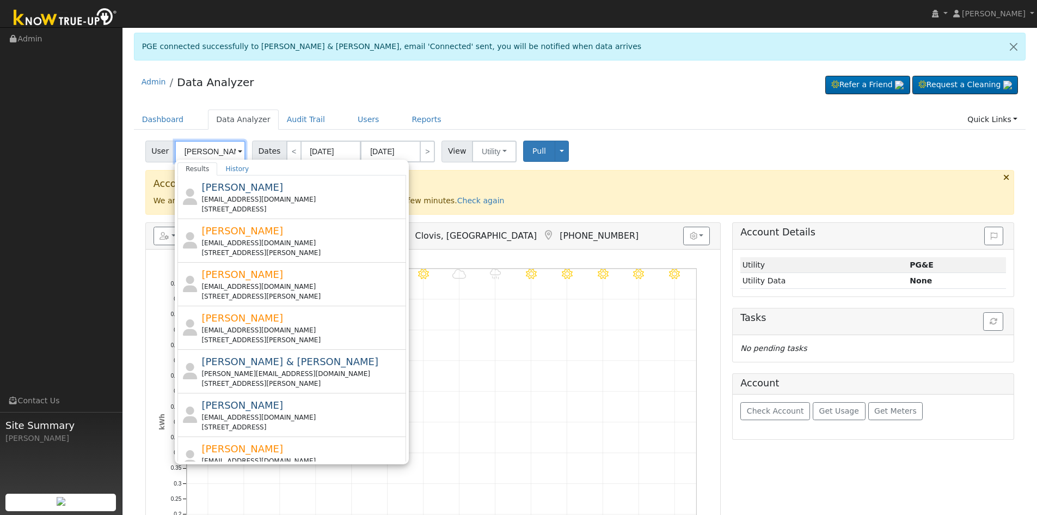
type input "J"
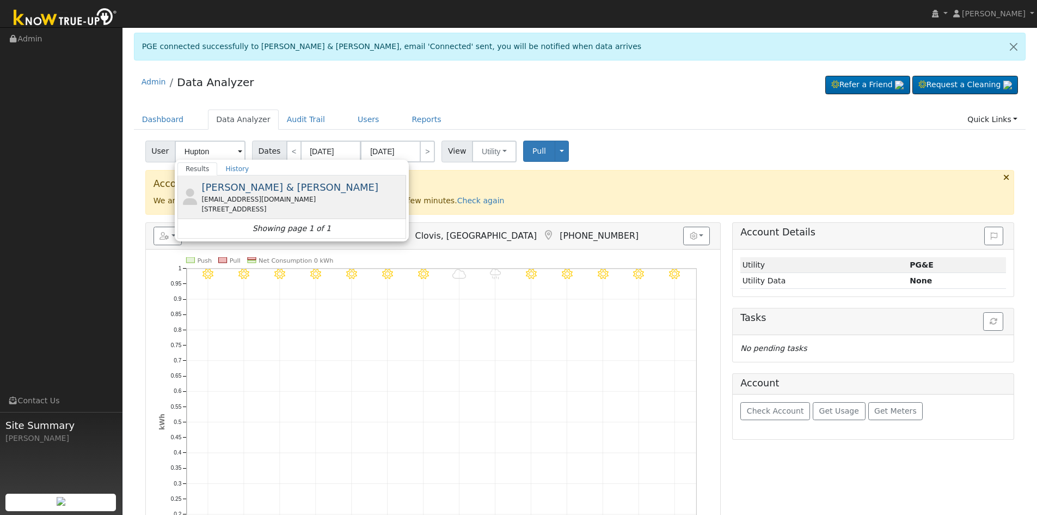
click at [241, 202] on div "bhupton@gmail.com" at bounding box center [302, 199] width 202 height 10
type input "James & Bonnie Hupton"
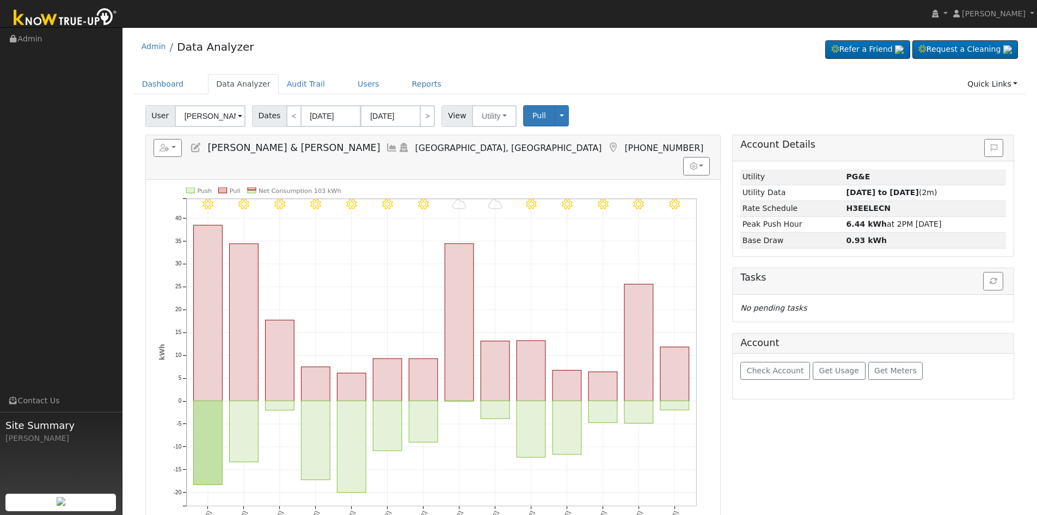
scroll to position [54, 0]
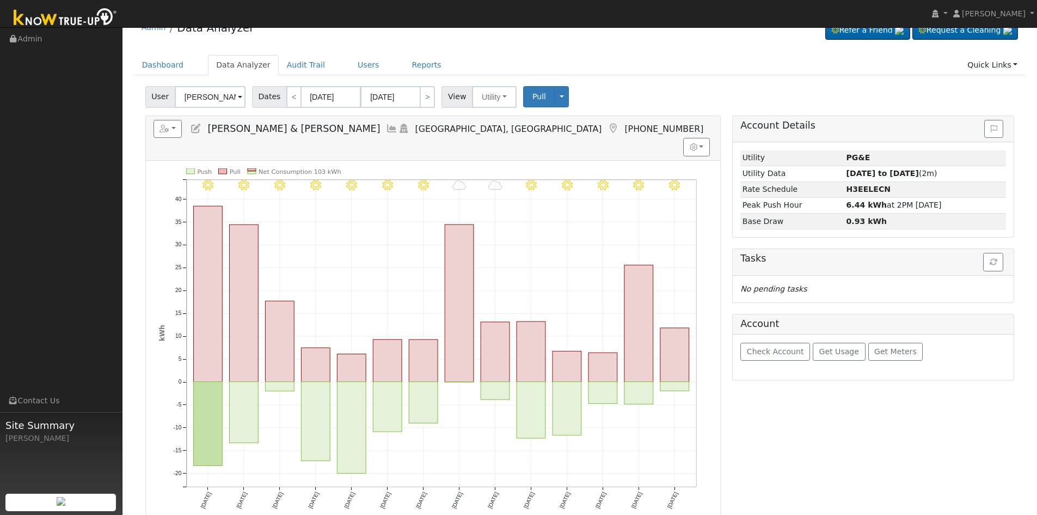
click at [197, 129] on icon at bounding box center [196, 129] width 12 height 10
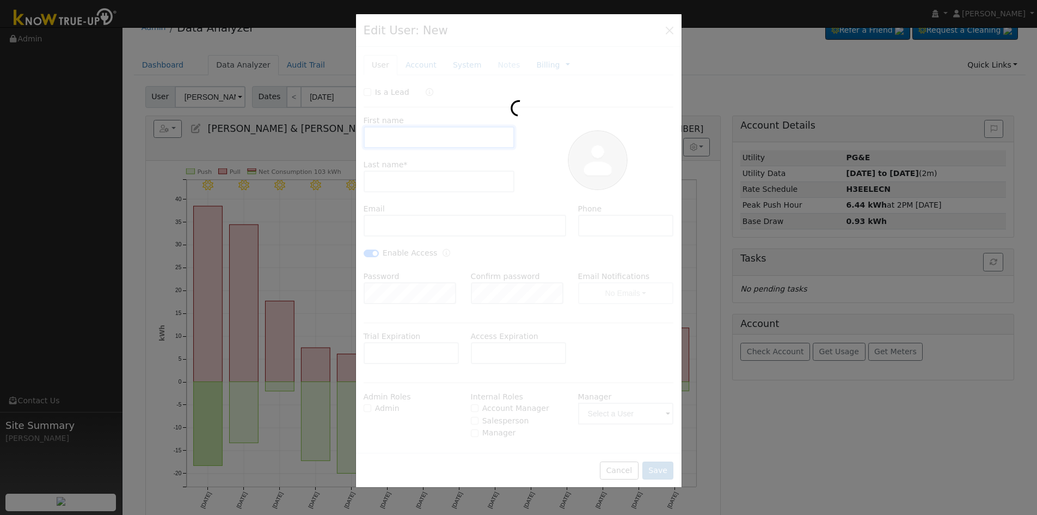
type input "James & Bonnie"
type input "Hupton"
type input "bhupton@gmail.com"
type input "(702) 335-0071"
checkbox input "true"
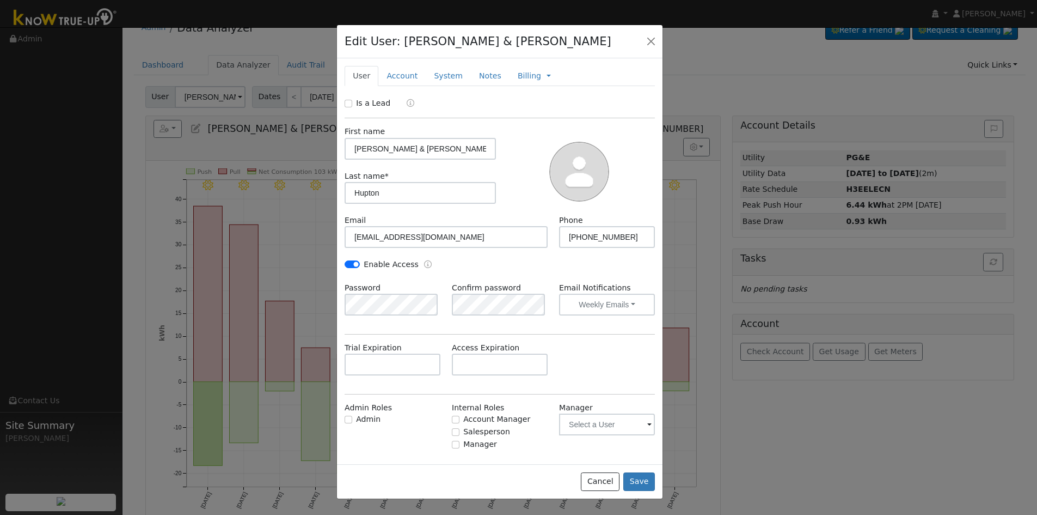
drag, startPoint x: 638, startPoint y: 27, endPoint x: 618, endPoint y: 38, distance: 21.9
click at [618, 38] on div "Edit User: James & Bonnie Hupton Default Account Default Account 10762 Faire Dr…" at bounding box center [500, 41] width 326 height 33
click at [395, 76] on link "Account" at bounding box center [401, 76] width 47 height 20
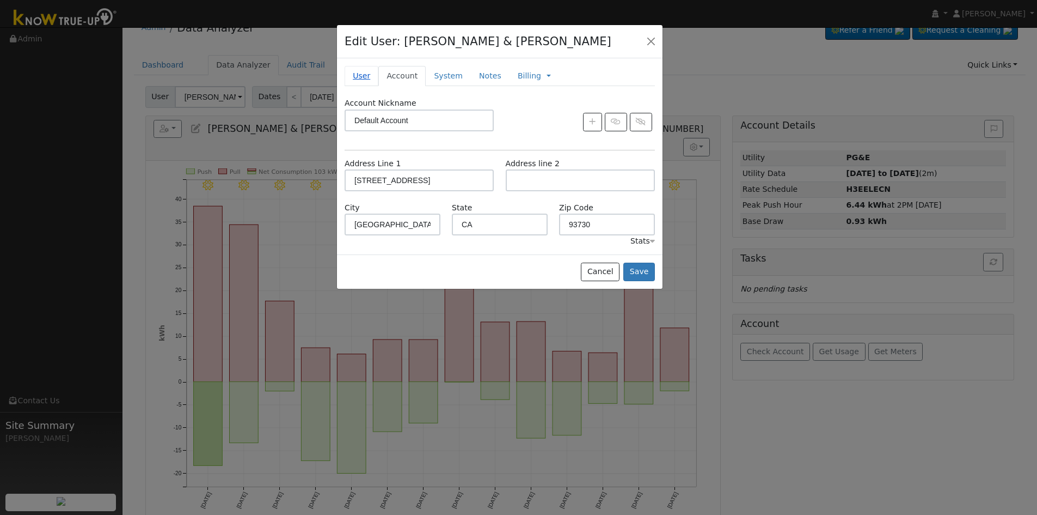
click at [364, 74] on link "User" at bounding box center [362, 76] width 34 height 20
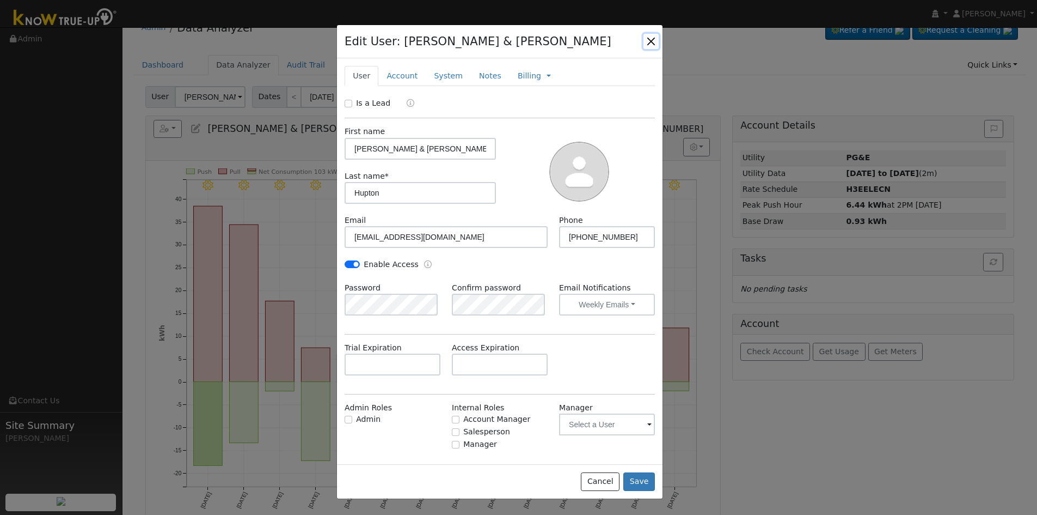
click at [651, 45] on button "button" at bounding box center [651, 41] width 15 height 15
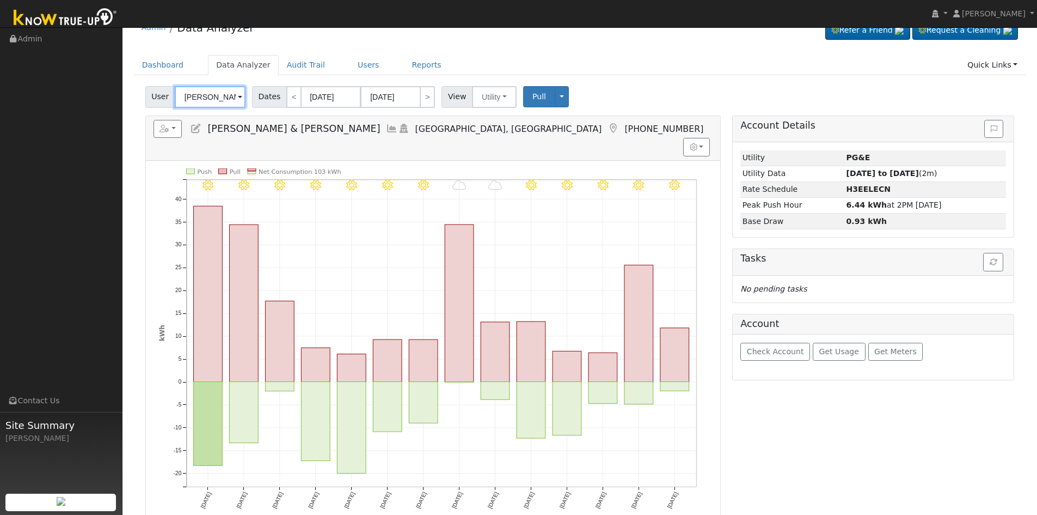
click at [219, 102] on input "James & Bonnie Hupton" at bounding box center [210, 97] width 71 height 22
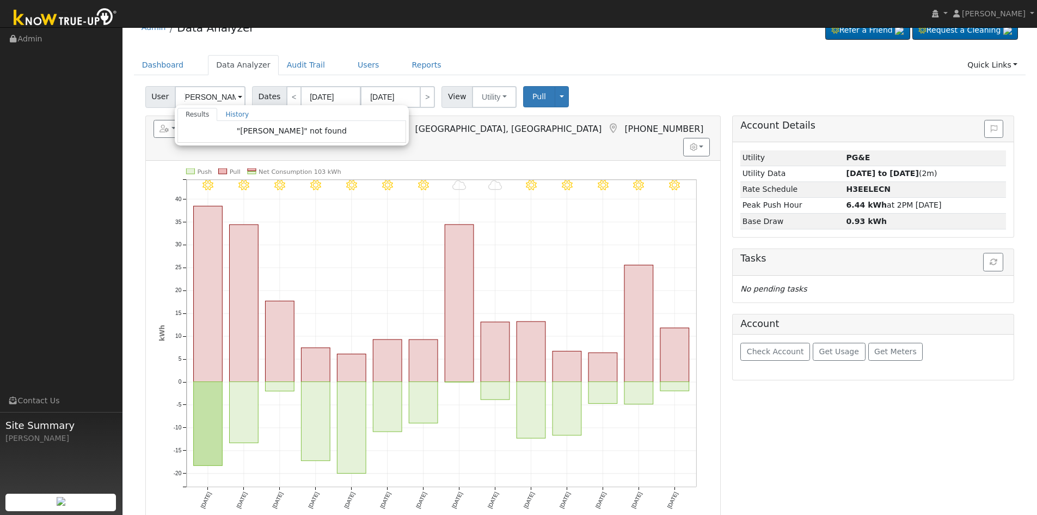
scroll to position [0, 0]
click at [218, 95] on input "Lorena Romero" at bounding box center [210, 97] width 71 height 22
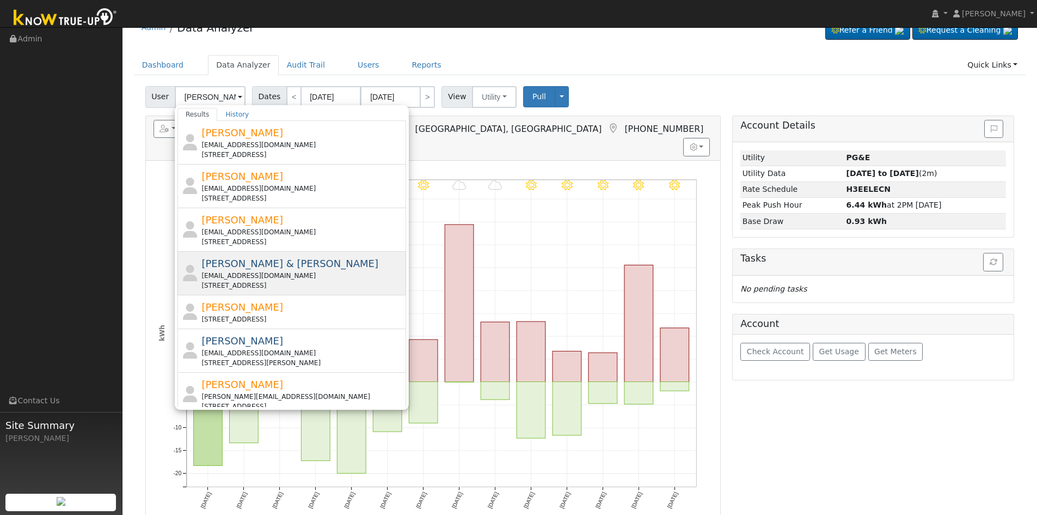
click at [329, 279] on div "romerolorena408@gmail.com" at bounding box center [302, 276] width 202 height 10
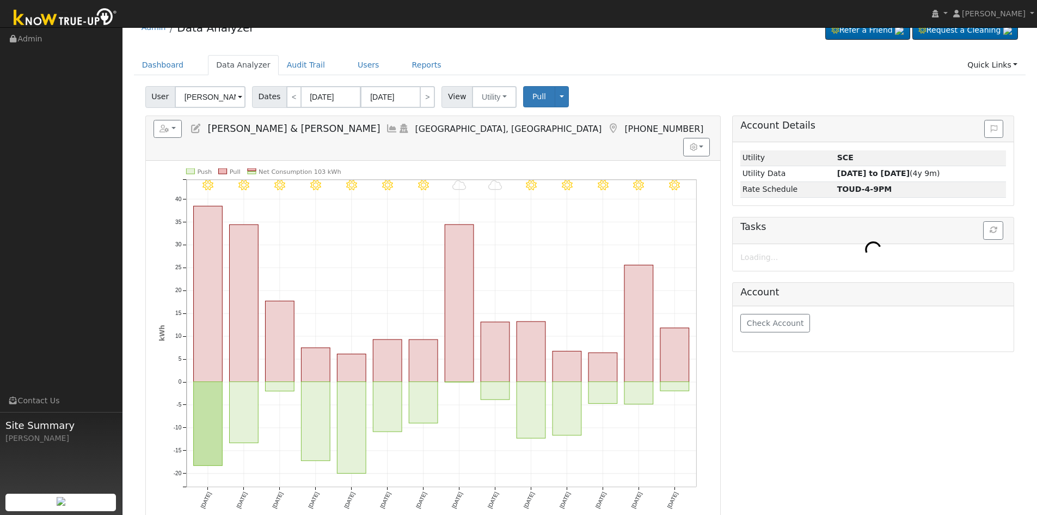
type input "Jose & Lorena Garcia"
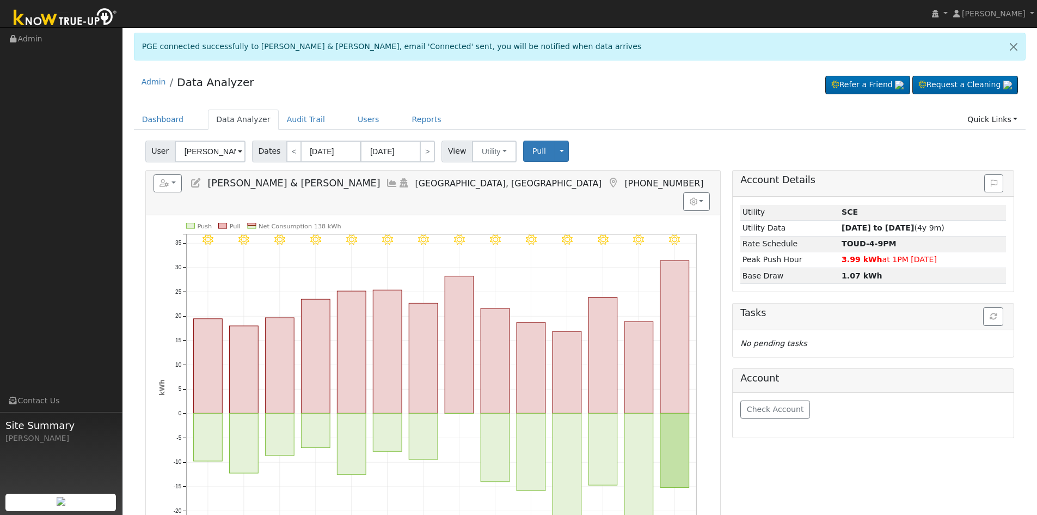
click at [200, 183] on icon at bounding box center [196, 183] width 12 height 10
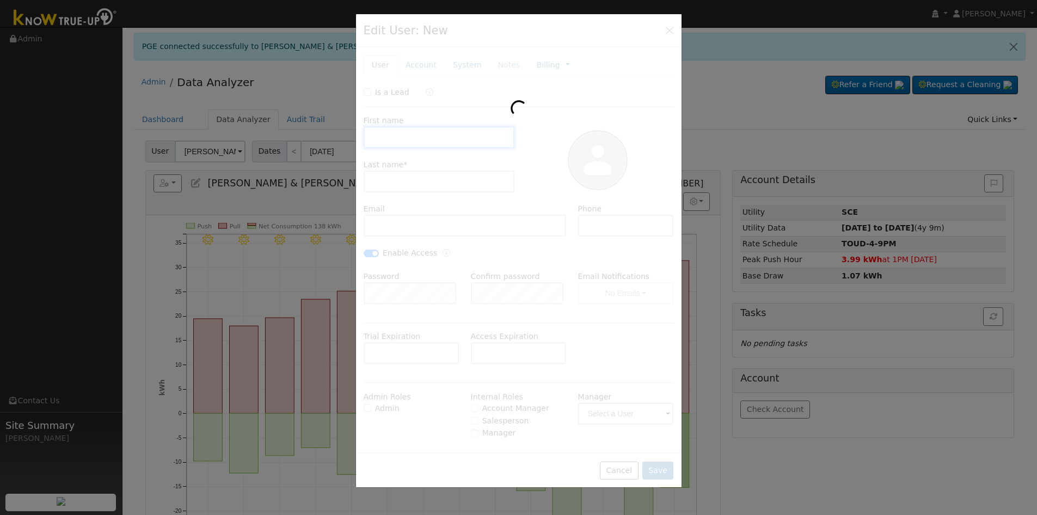
type input "07/23/2021"
type input "Jose & Lorena"
type input "Garcia"
type input "romerolorena408@gmail.com"
type input "559-679-4440"
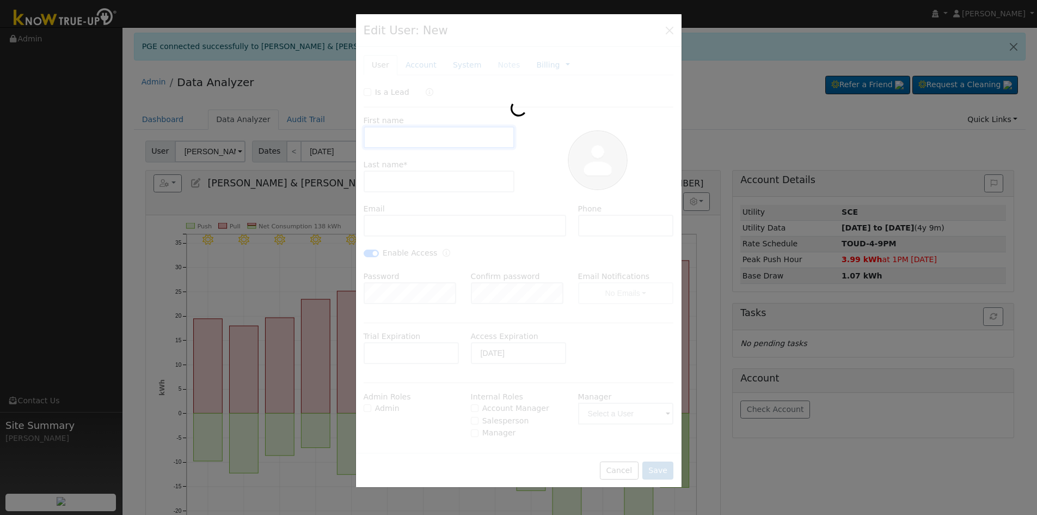
checkbox input "true"
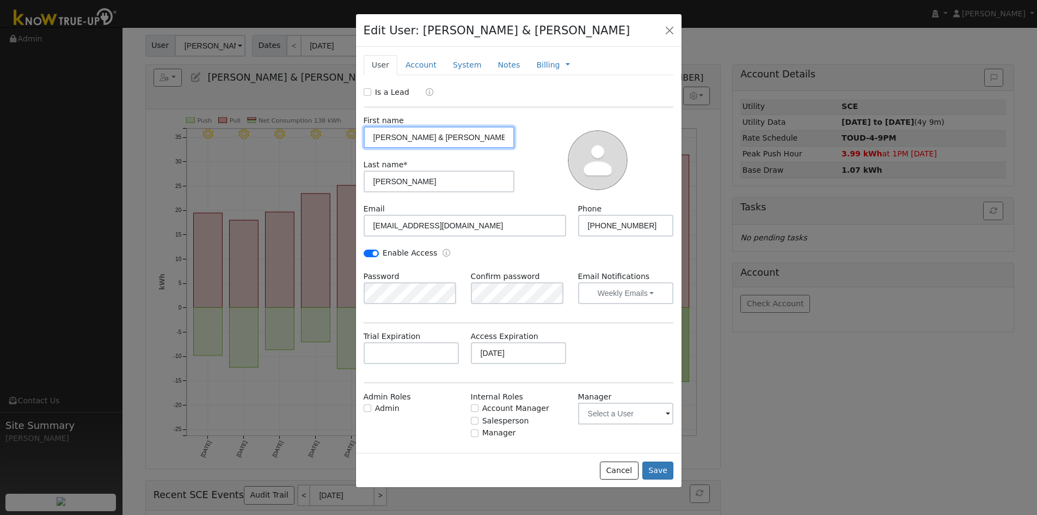
scroll to position [109, 0]
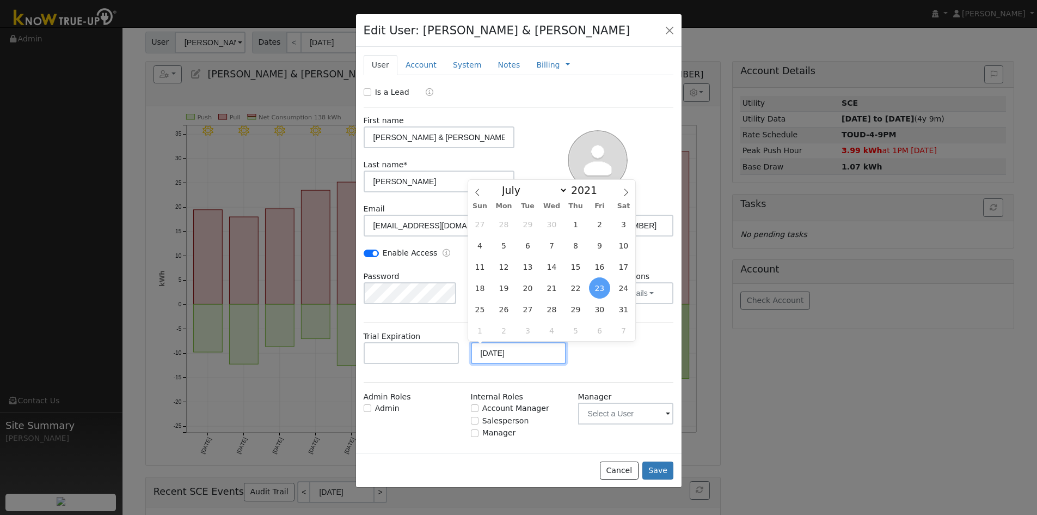
drag, startPoint x: 540, startPoint y: 358, endPoint x: 469, endPoint y: 356, distance: 70.3
click at [471, 356] on input "07/23/2021" at bounding box center [519, 353] width 96 height 22
click at [608, 362] on div "Trial Expiration Access Expiration 07/23/2021" at bounding box center [519, 352] width 322 height 44
drag, startPoint x: 535, startPoint y: 353, endPoint x: 472, endPoint y: 356, distance: 62.6
click at [472, 356] on input "07/23/2021" at bounding box center [519, 353] width 96 height 22
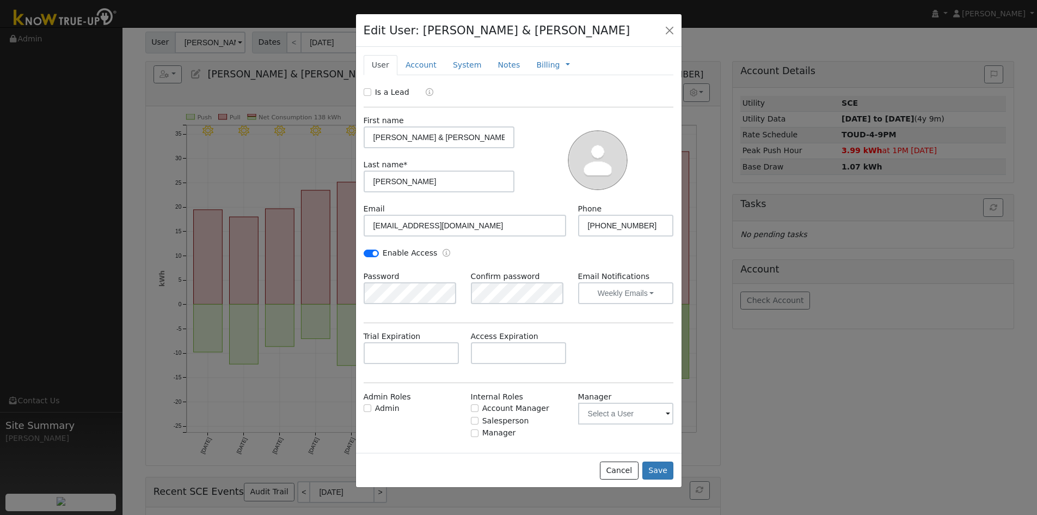
click at [619, 363] on div "Trial Expiration Access Expiration" at bounding box center [519, 352] width 322 height 44
click at [372, 254] on input "Enable Access" at bounding box center [371, 253] width 15 height 8
click at [370, 253] on input "Enable Access" at bounding box center [371, 253] width 15 height 8
checkbox input "true"
click at [449, 317] on div "Is a Lead First name Jose & Lorena Last name * Garcia Email romerolorena408@gma…" at bounding box center [519, 275] width 310 height 376
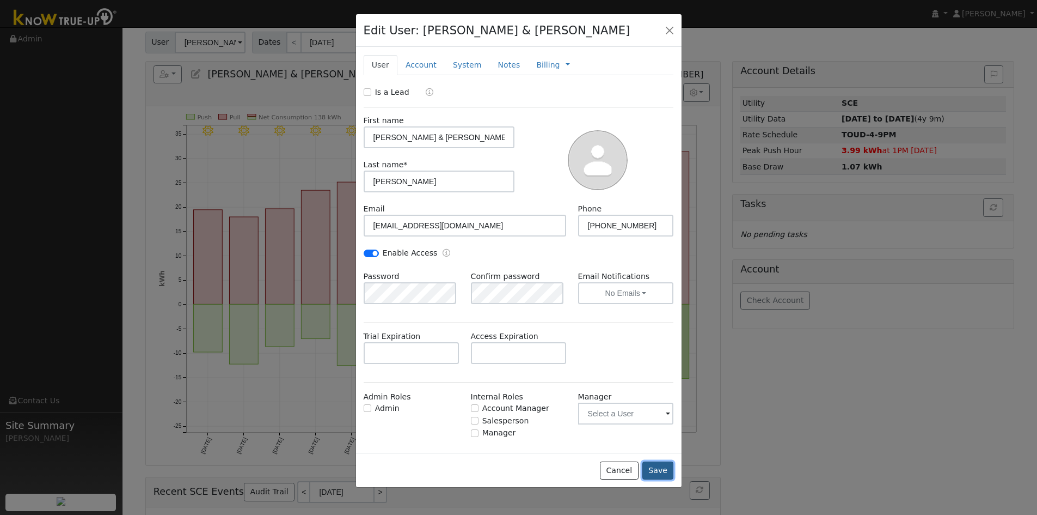
click at [656, 470] on button "Save" at bounding box center [658, 470] width 32 height 19
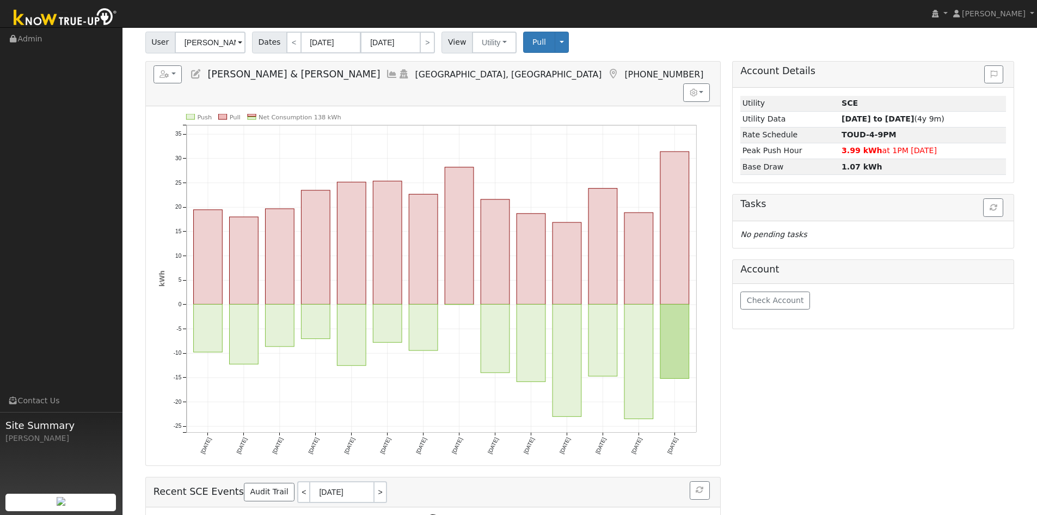
scroll to position [0, 0]
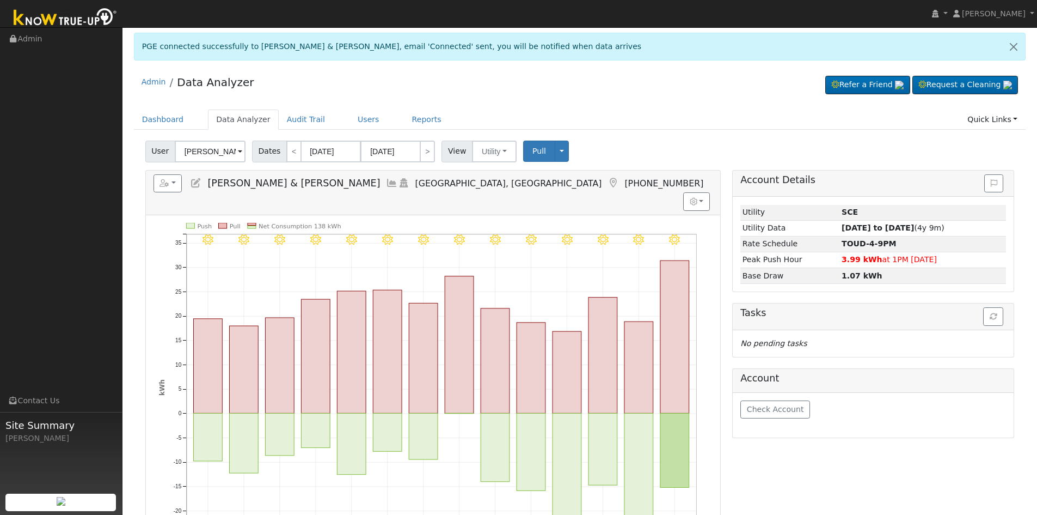
click at [199, 180] on icon at bounding box center [196, 183] width 12 height 10
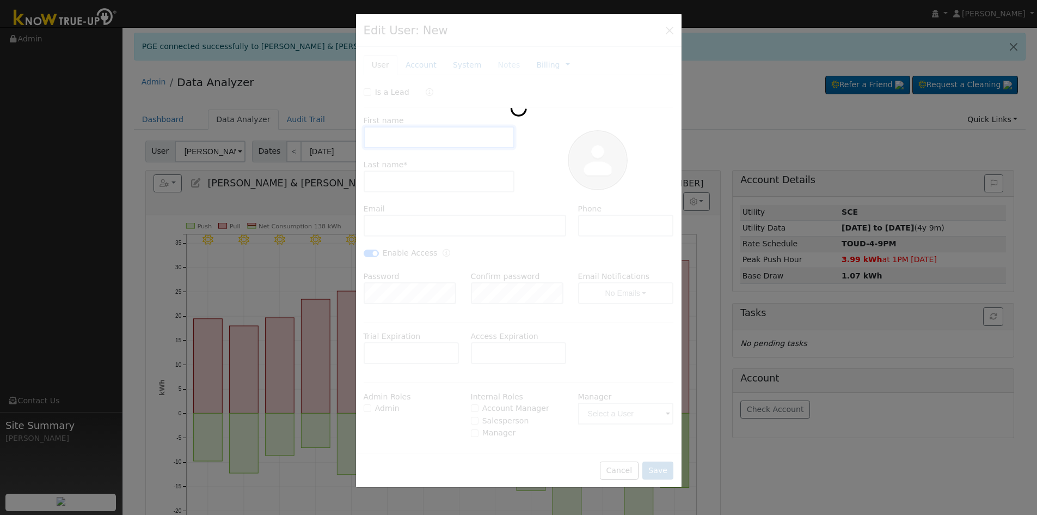
type input "Jose & Lorena"
type input "Garcia"
type input "romerolorena408@gmail.com"
type input "559-679-4440"
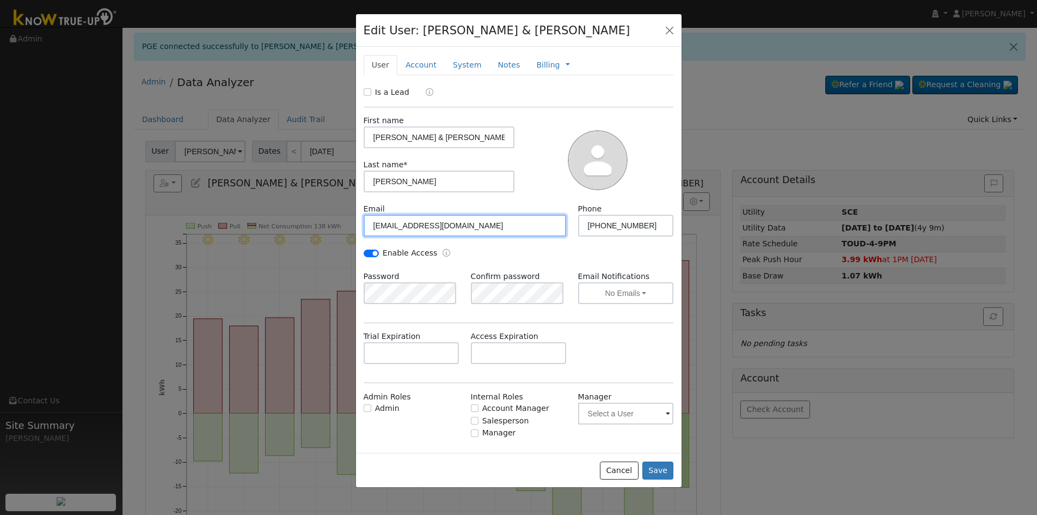
drag, startPoint x: 483, startPoint y: 226, endPoint x: 345, endPoint y: 237, distance: 138.7
click at [345, 237] on div "Edit User: Jose & Lorena Garcia Default Account Default Account 291 North Canby…" at bounding box center [518, 257] width 1037 height 515
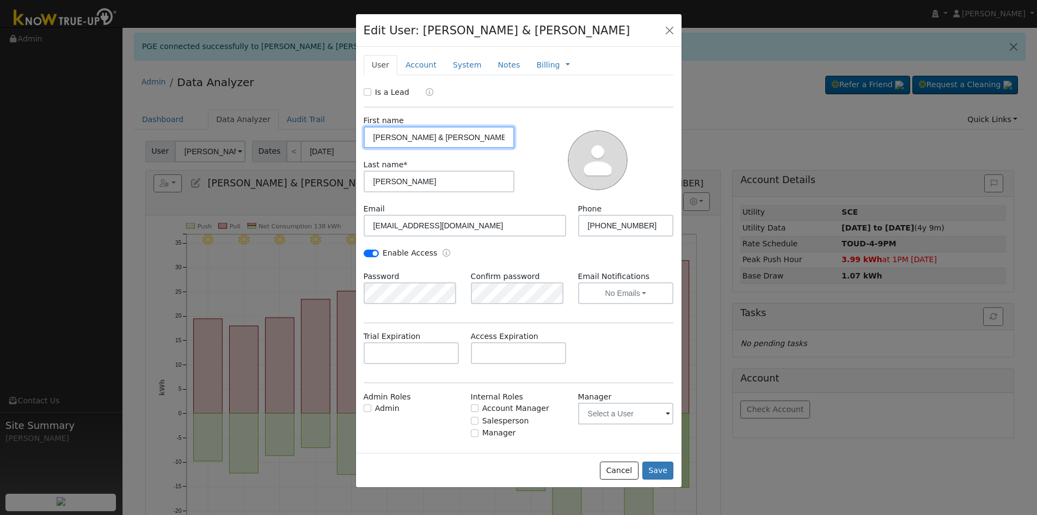
drag, startPoint x: 368, startPoint y: 137, endPoint x: 444, endPoint y: 140, distance: 76.3
click at [444, 140] on input "Jose & Lorena" at bounding box center [439, 137] width 151 height 22
click at [666, 30] on button "button" at bounding box center [669, 29] width 15 height 15
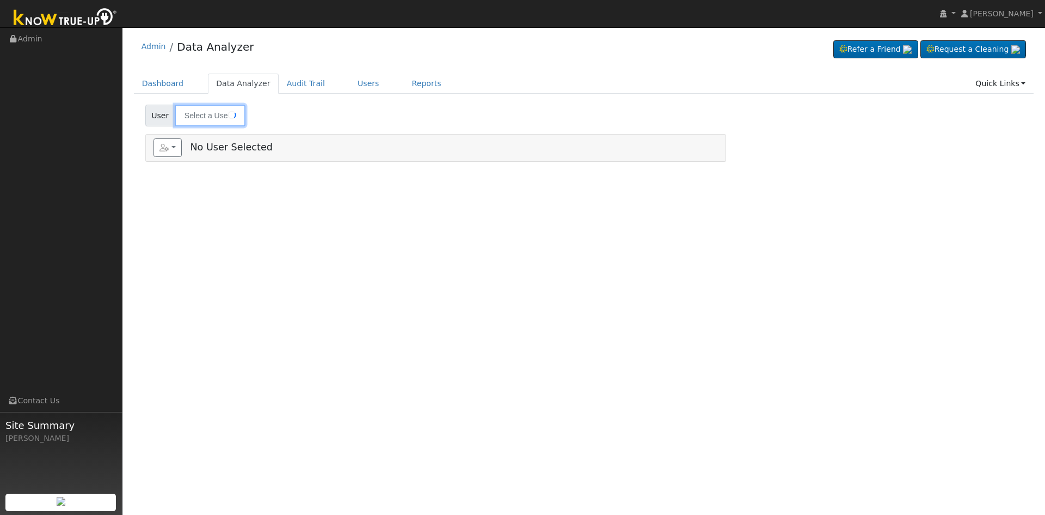
type input "[PERSON_NAME] & [PERSON_NAME]"
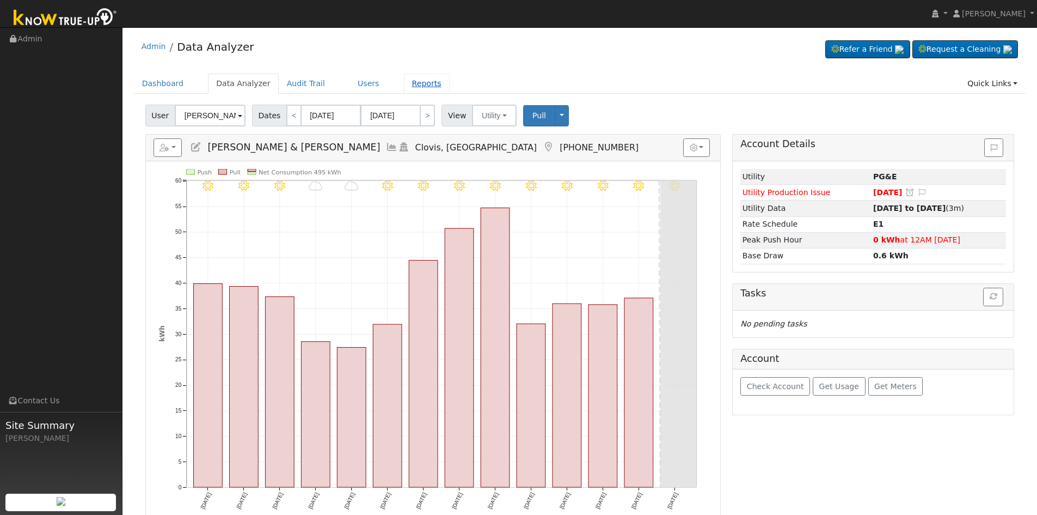
click at [404, 87] on link "Reports" at bounding box center [427, 84] width 46 height 20
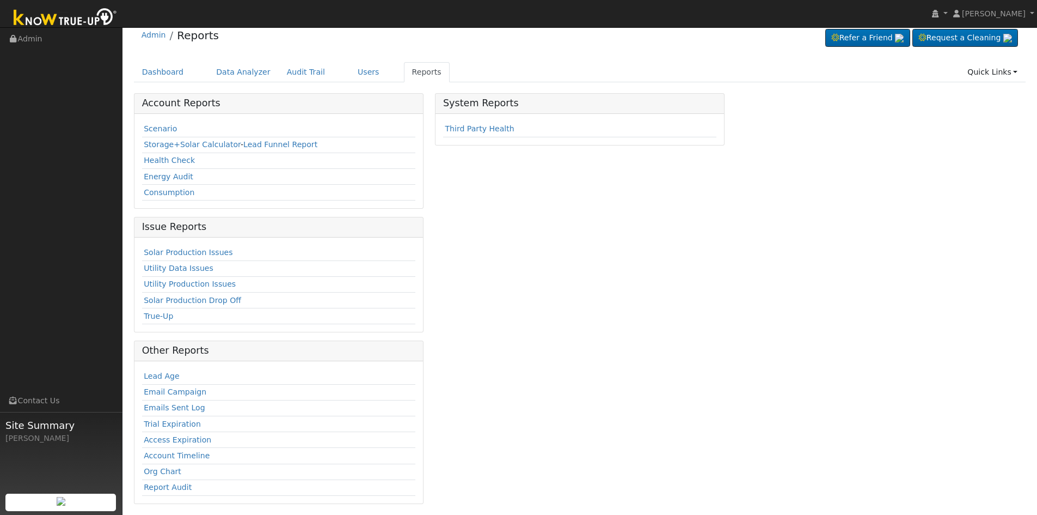
scroll to position [14, 0]
click at [191, 404] on link "Emails Sent Log" at bounding box center [175, 404] width 62 height 9
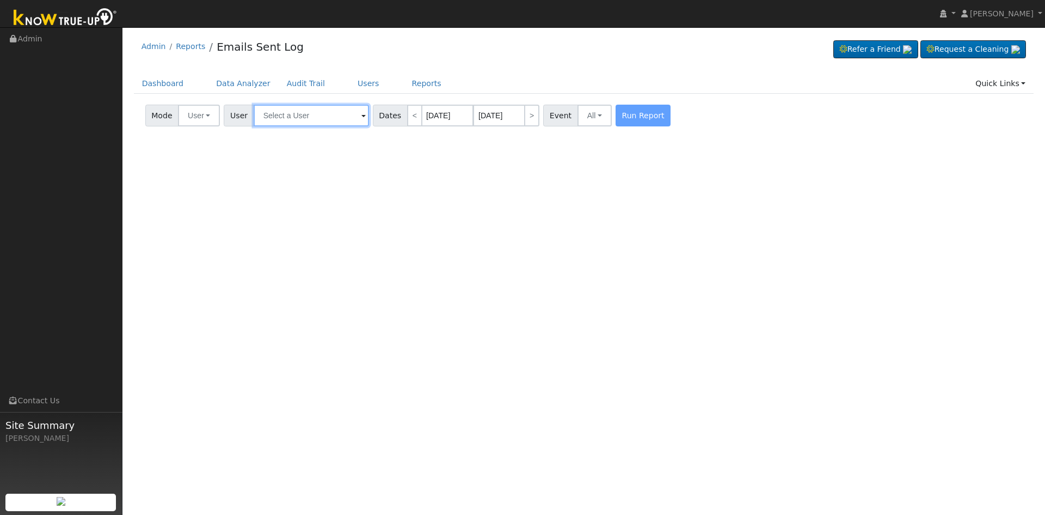
click at [287, 118] on input "text" at bounding box center [311, 116] width 115 height 22
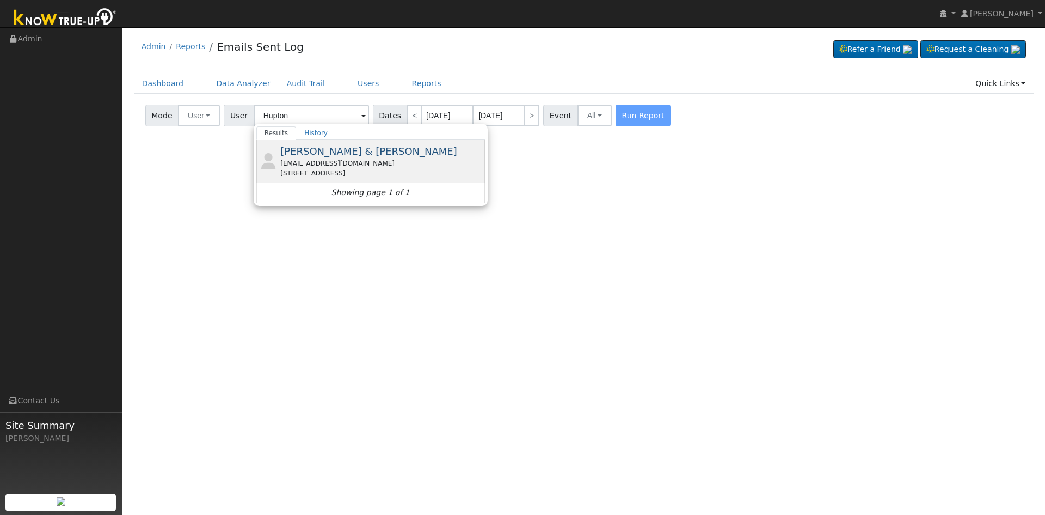
click at [343, 162] on div "bhupton@gmail.com" at bounding box center [381, 163] width 202 height 10
type input "James & Bonnie Hupton"
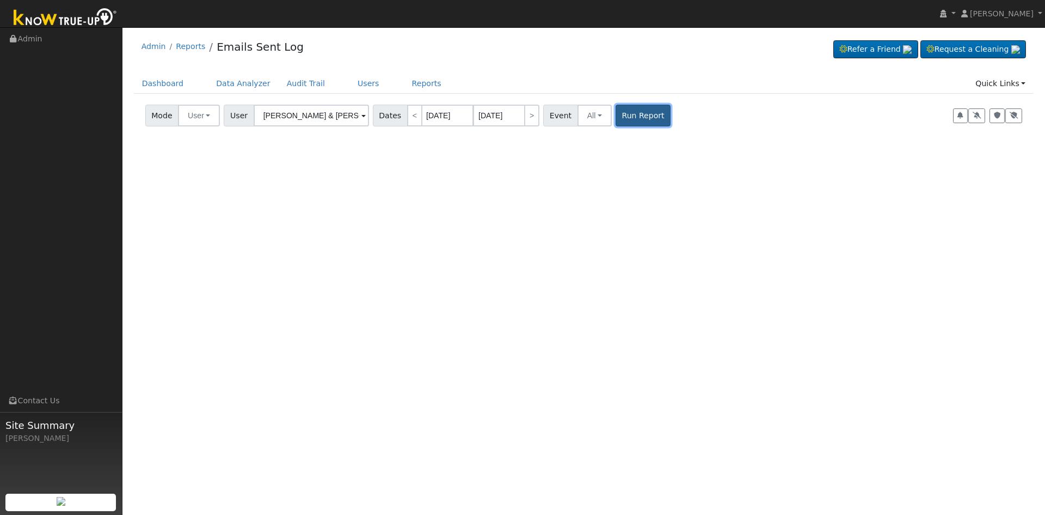
click at [635, 107] on button "Run Report" at bounding box center [643, 116] width 55 height 22
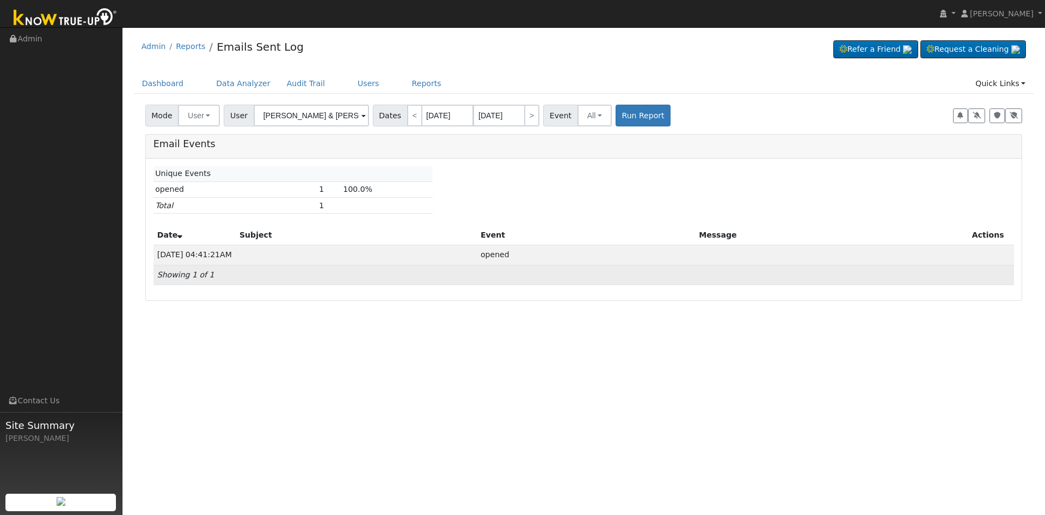
click at [244, 274] on td "Showing 1 of 1" at bounding box center [584, 275] width 861 height 20
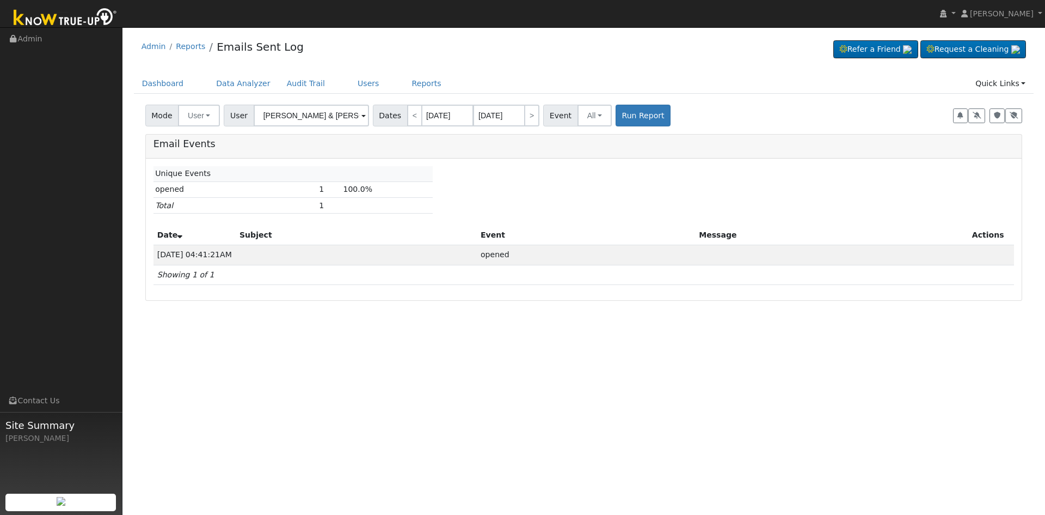
click at [180, 183] on td "opened" at bounding box center [236, 189] width 164 height 16
click at [203, 162] on div "Unique Events opened 1 100.0% Total 1 Date Subject Event Message Actions 09/29/…" at bounding box center [584, 229] width 877 height 142
click at [356, 83] on link "Users" at bounding box center [369, 84] width 38 height 20
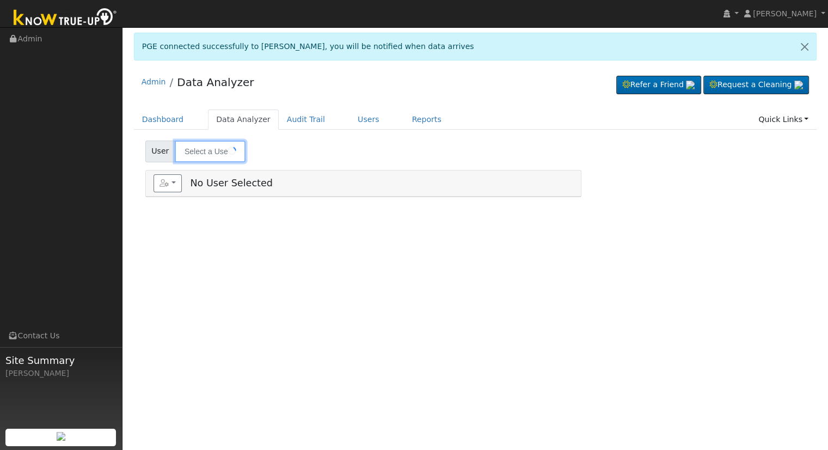
type input "[PERSON_NAME]"
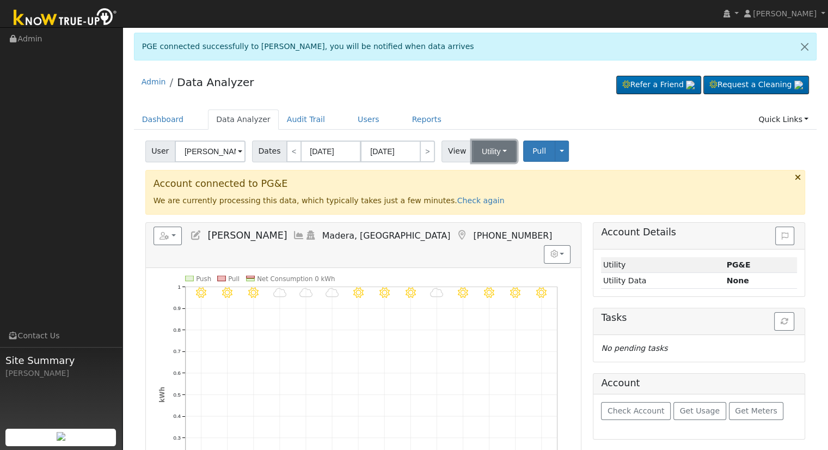
click at [495, 140] on button "Utility" at bounding box center [494, 151] width 45 height 22
click at [484, 189] on link "Solar" at bounding box center [508, 190] width 76 height 15
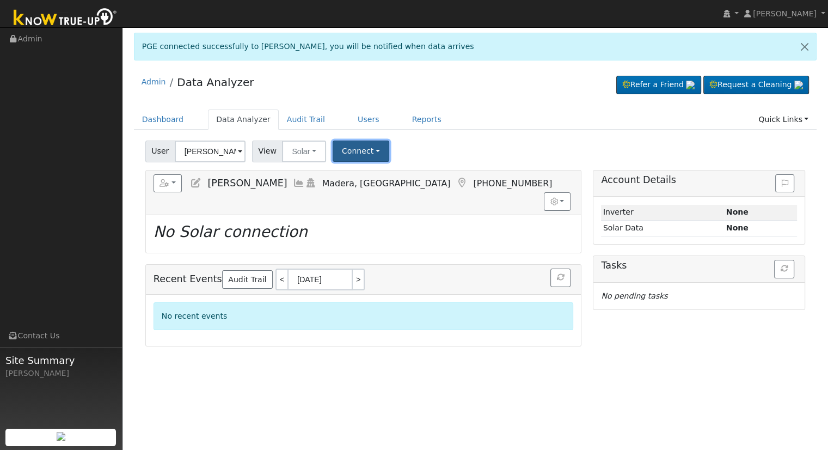
click at [354, 146] on button "Connect" at bounding box center [361, 150] width 57 height 21
click at [390, 173] on link "Select a Provider" at bounding box center [375, 174] width 85 height 15
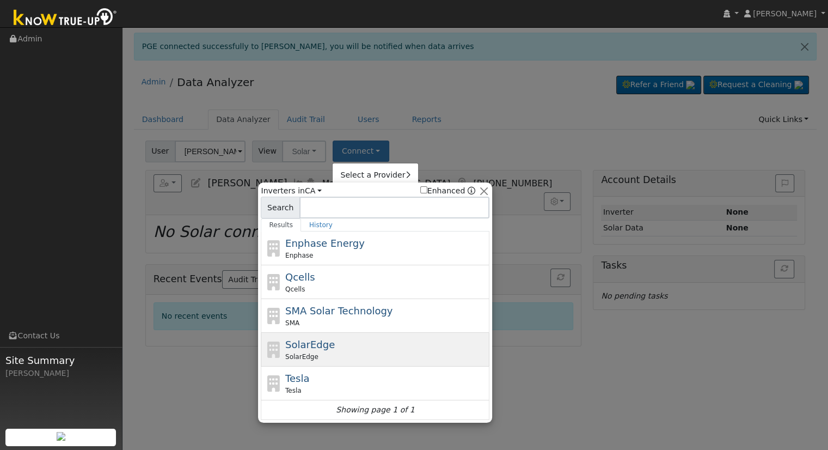
click at [320, 345] on div "SolarEdge SolarEdge" at bounding box center [386, 349] width 202 height 25
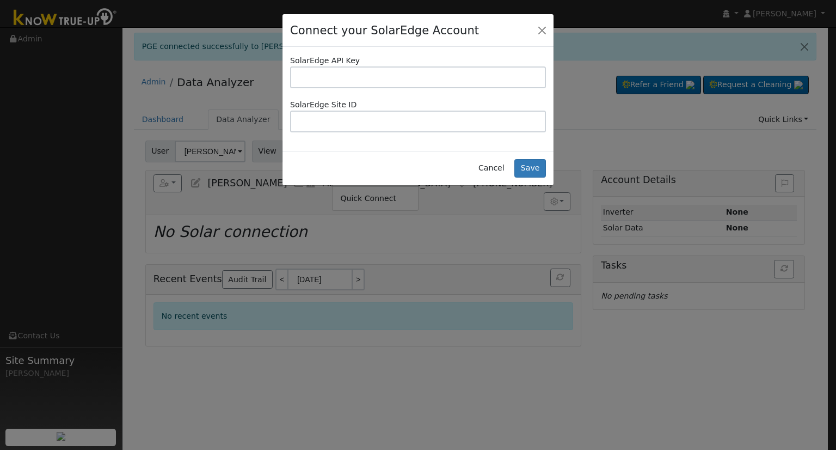
click at [407, 75] on input "text" at bounding box center [418, 77] width 256 height 22
type input "VKAZZD5IZ8TQR7TXH7P3QV7EEWDON1QM"
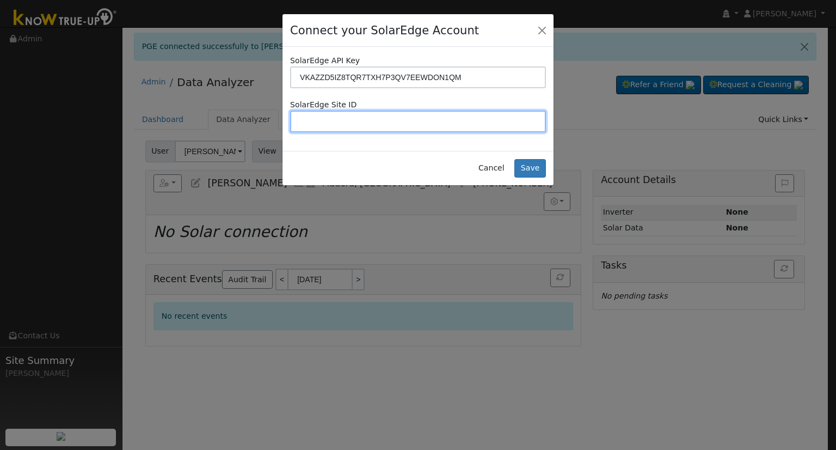
click at [394, 126] on input "text" at bounding box center [418, 122] width 256 height 22
click at [373, 124] on input "text" at bounding box center [418, 122] width 256 height 22
paste input "4733712"
type input "4733712"
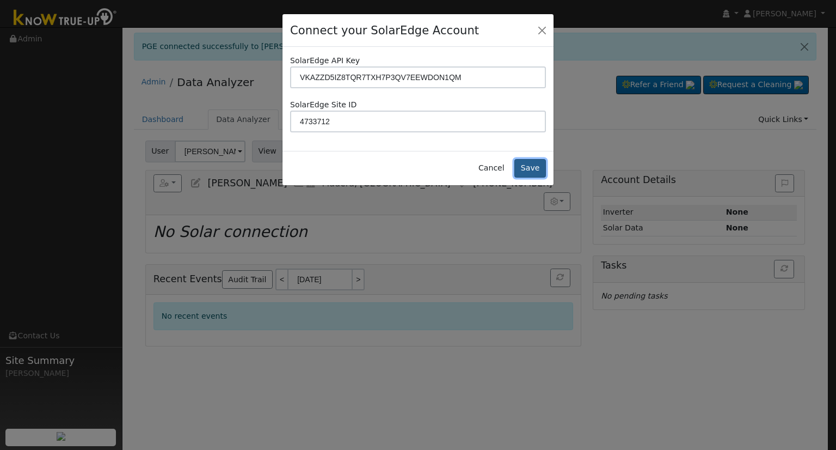
click at [538, 168] on button "Save" at bounding box center [531, 168] width 32 height 19
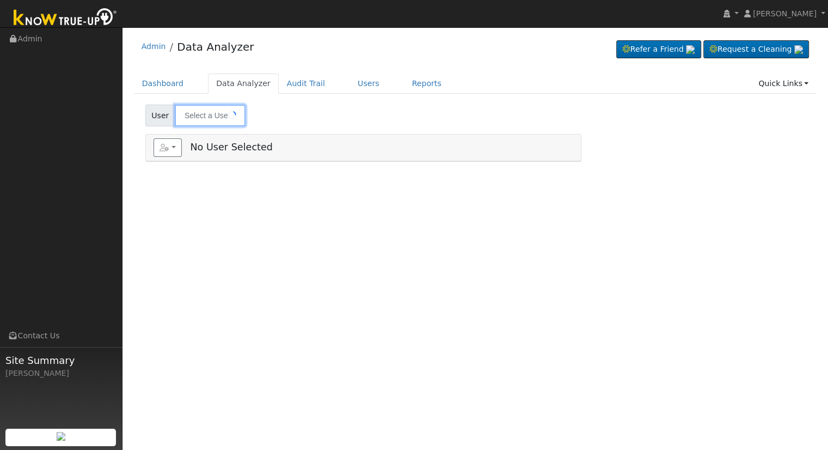
type input "[PERSON_NAME]"
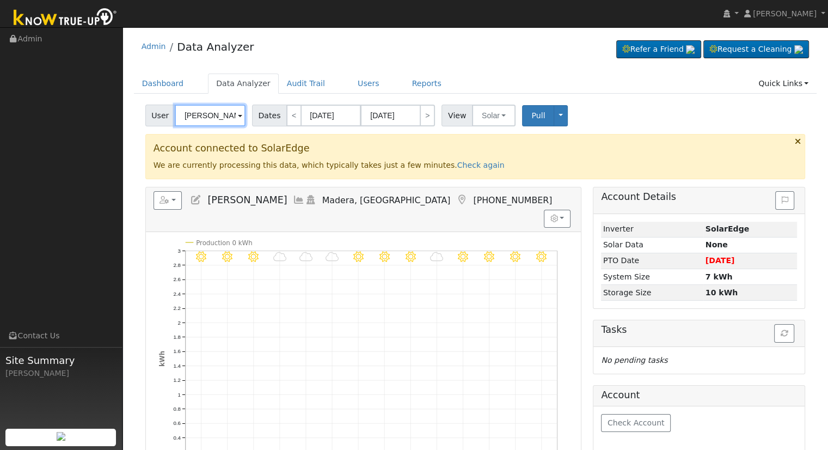
scroll to position [54, 0]
